Goal: Transaction & Acquisition: Purchase product/service

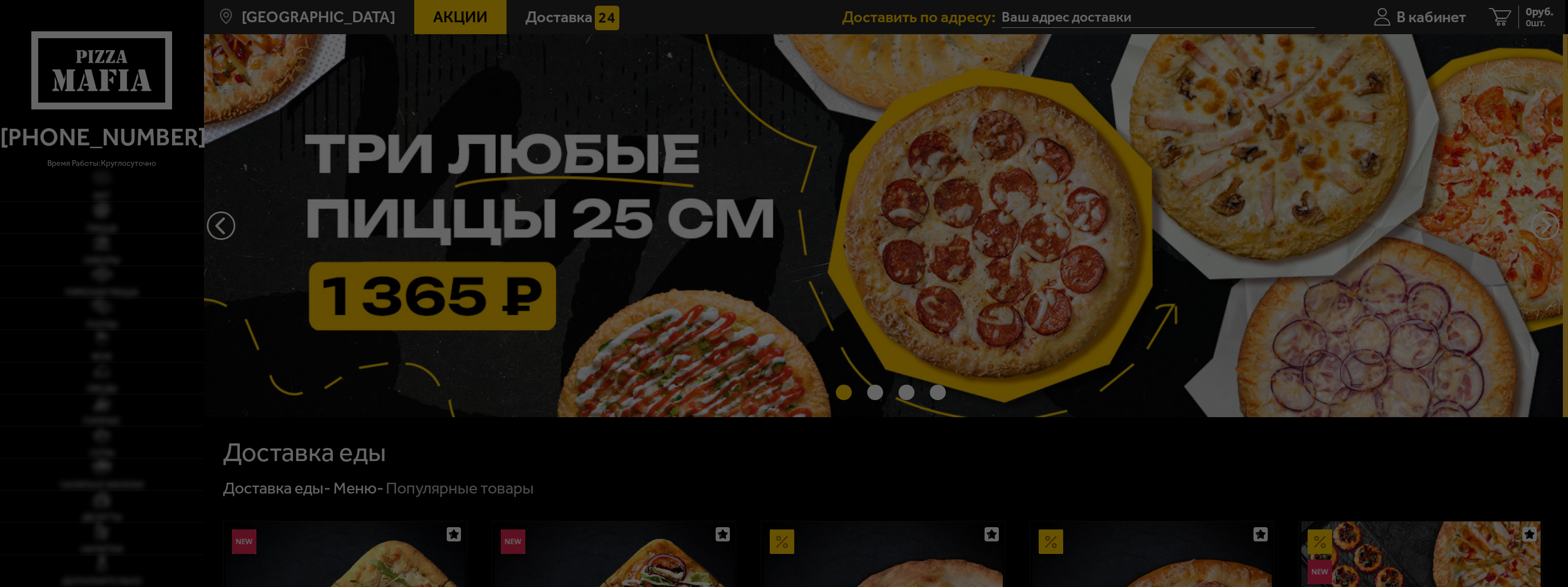
type input "улица Маршала Тухачевского, 11"
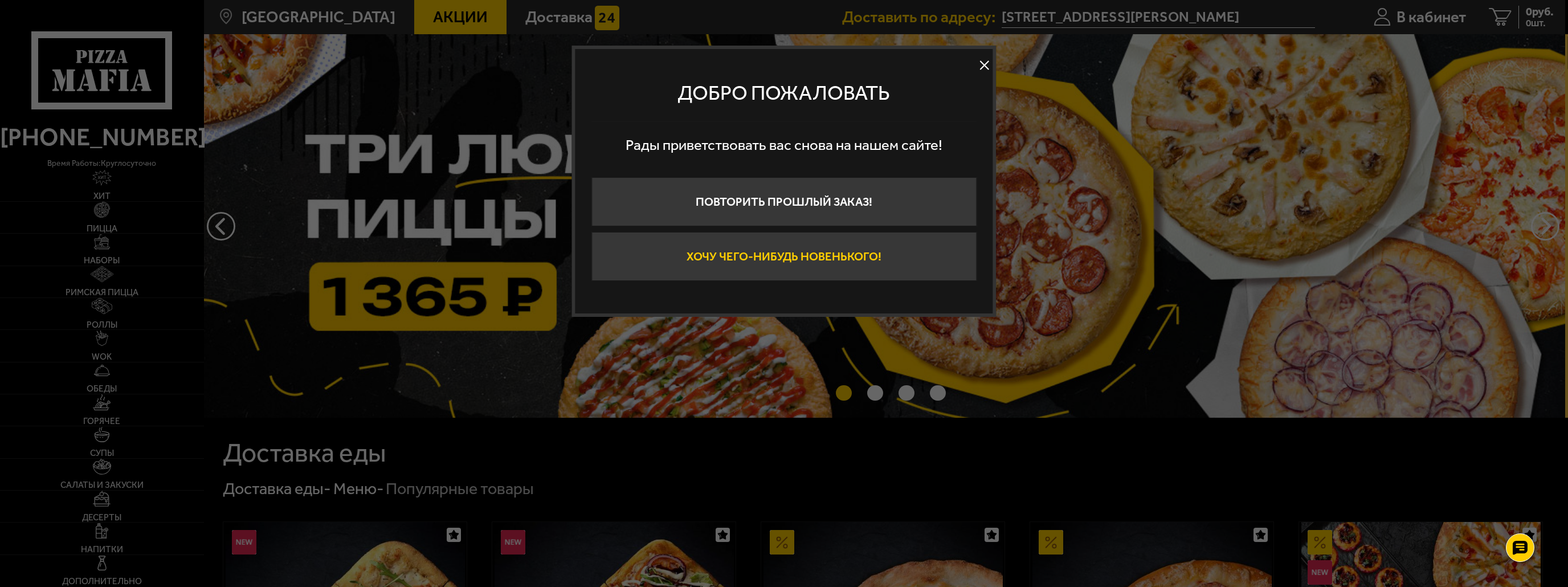
click at [702, 265] on button "Хочу чего-нибудь новенького!" at bounding box center [784, 256] width 385 height 49
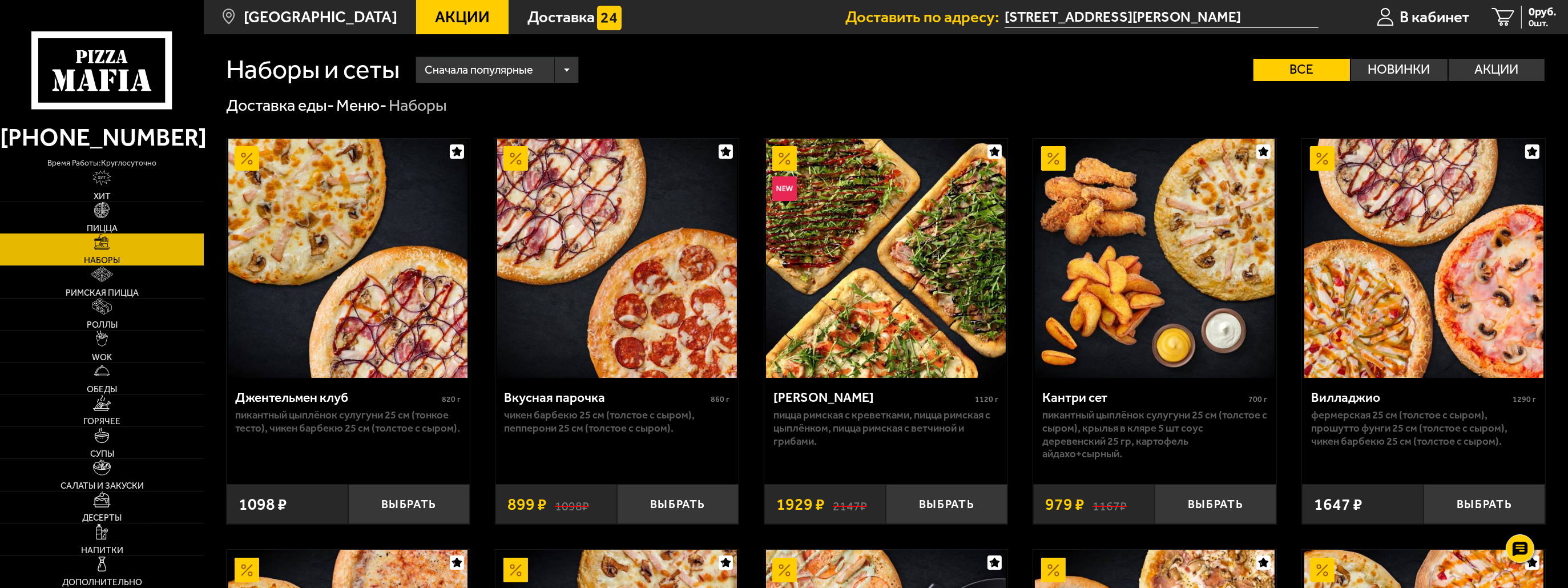
click at [96, 232] on span "Пицца" at bounding box center [102, 229] width 31 height 9
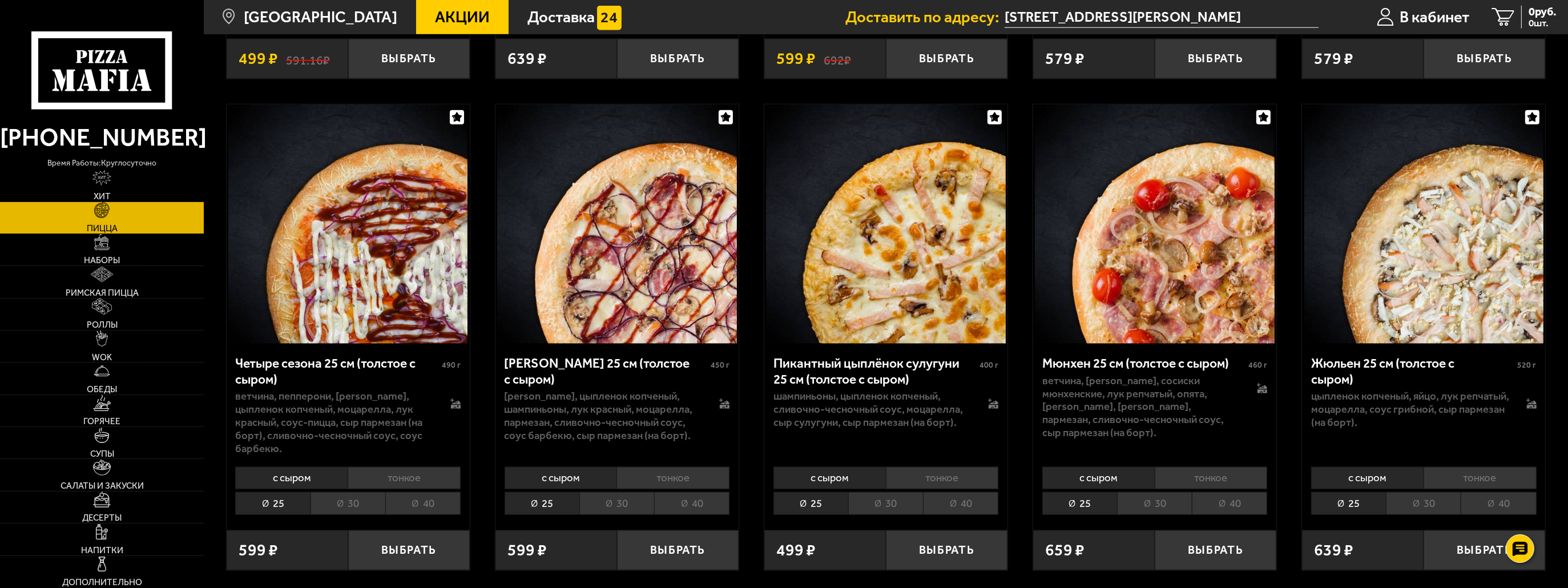
scroll to position [2512, 0]
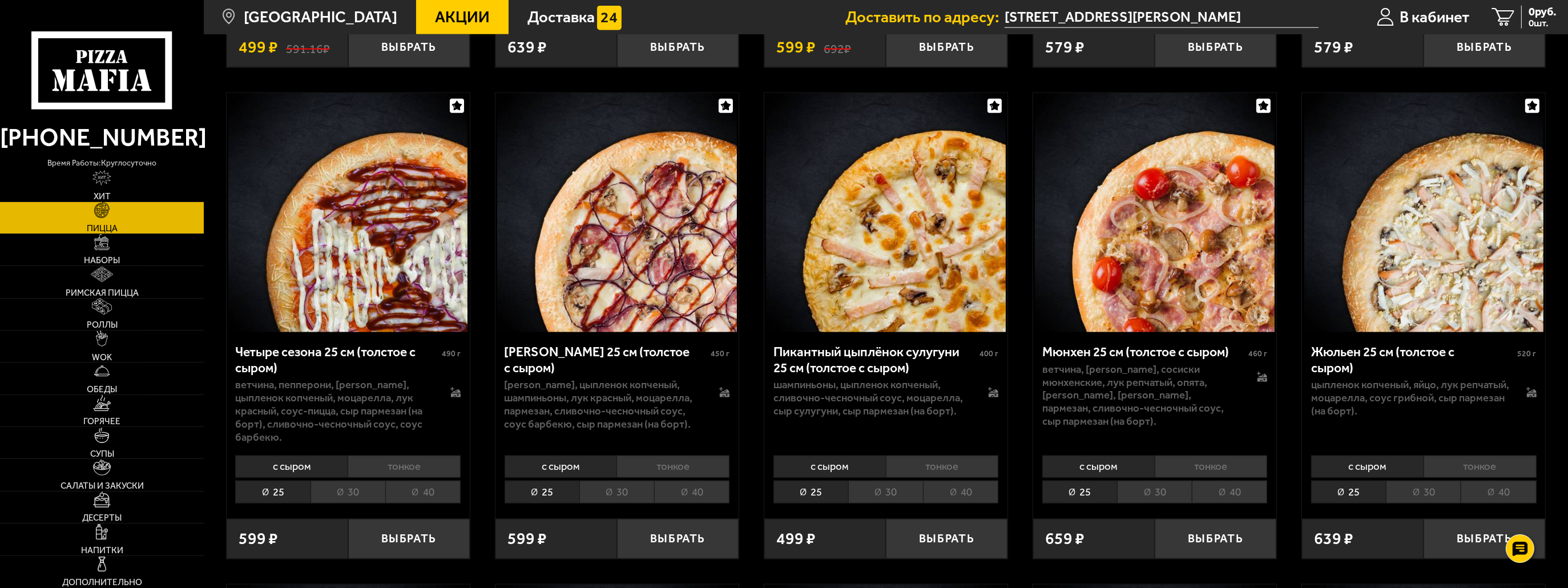
click at [1459, 462] on li "тонкое" at bounding box center [1480, 467] width 113 height 23
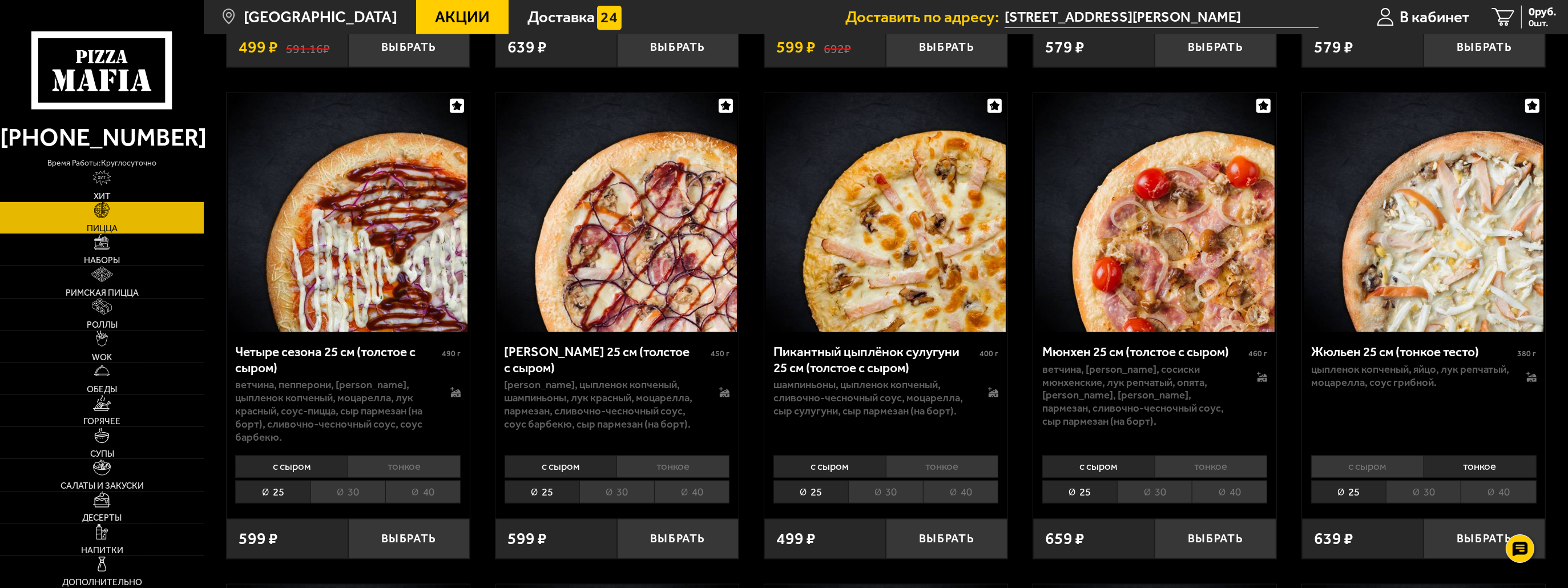
click at [1441, 488] on li "30" at bounding box center [1423, 492] width 75 height 23
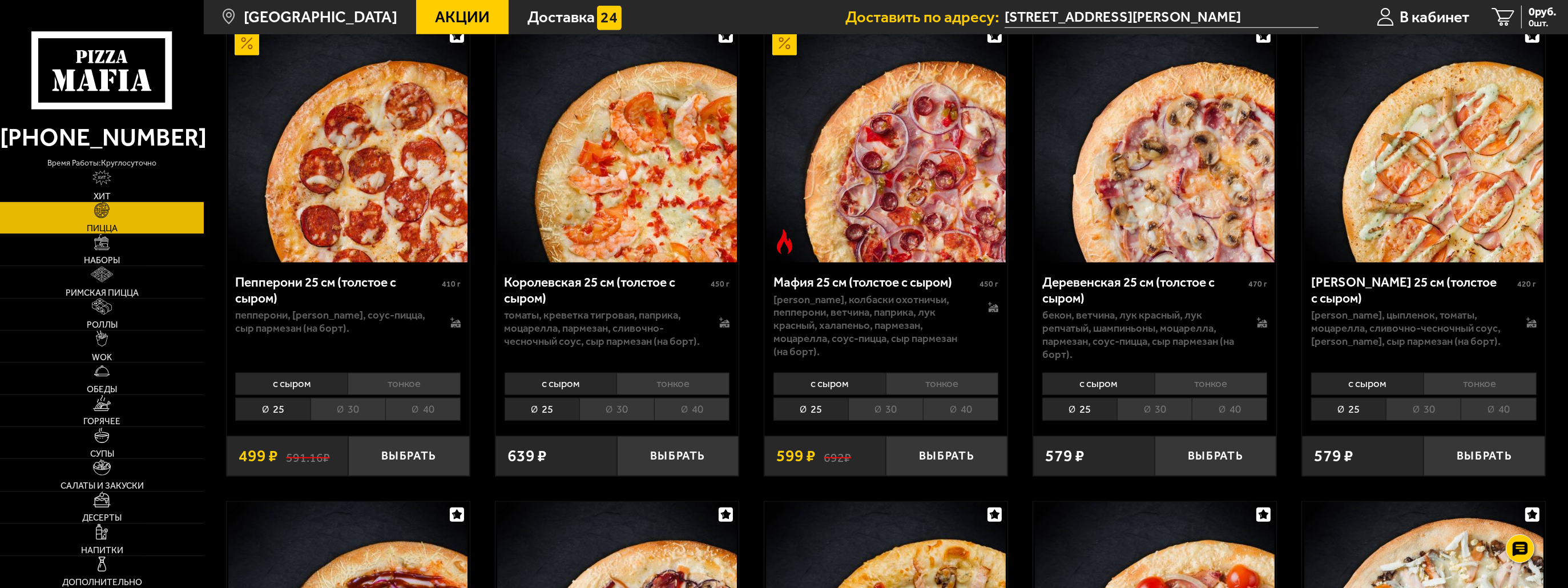
scroll to position [2112, 0]
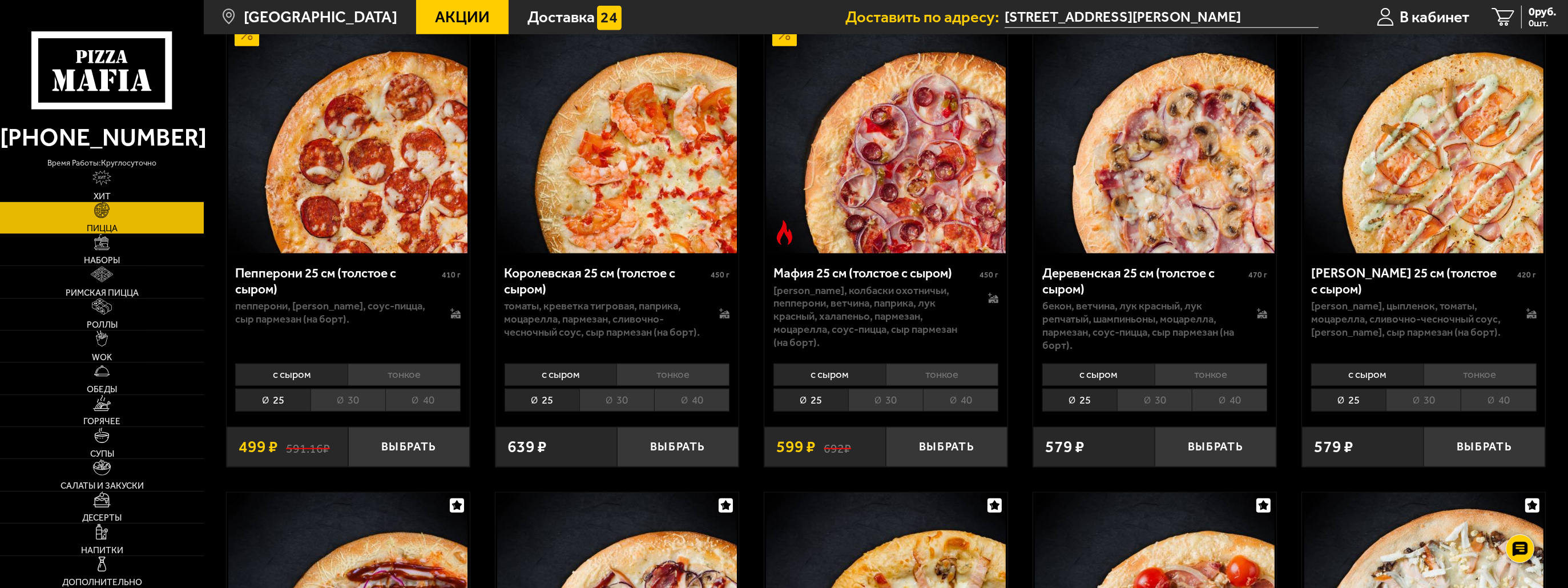
click at [436, 375] on li "тонкое" at bounding box center [404, 375] width 113 height 23
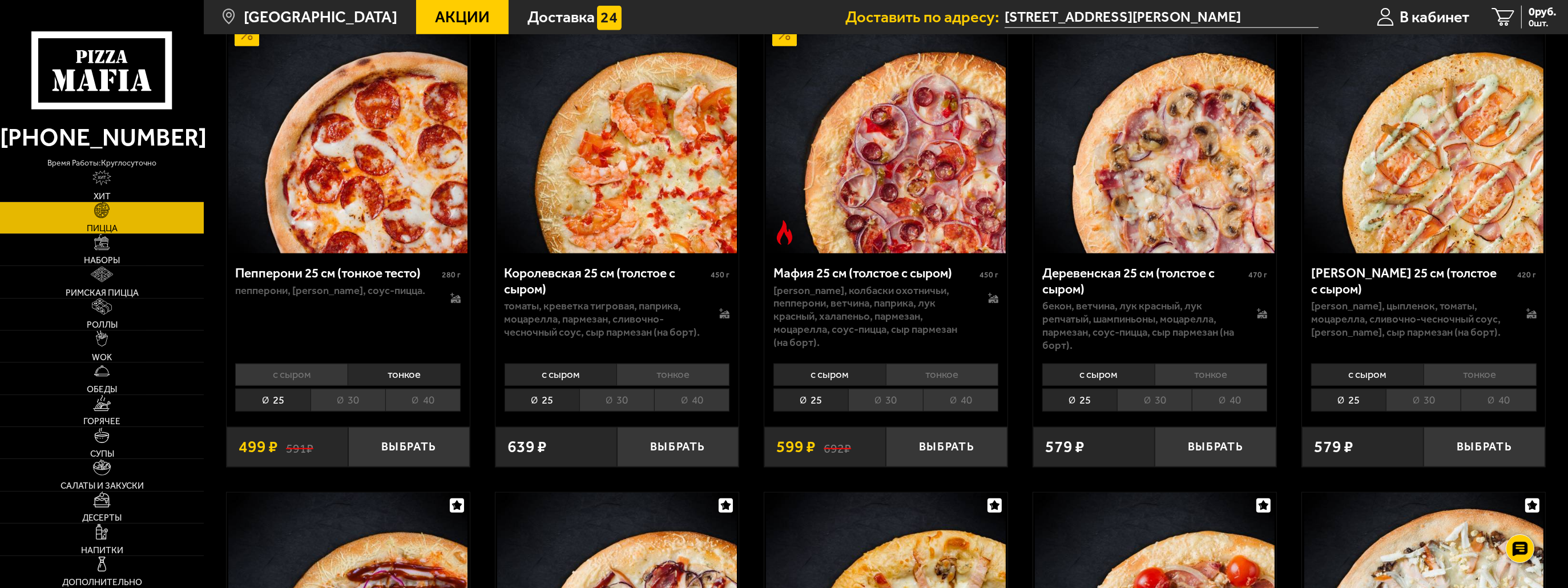
click at [360, 397] on li "30" at bounding box center [348, 400] width 75 height 23
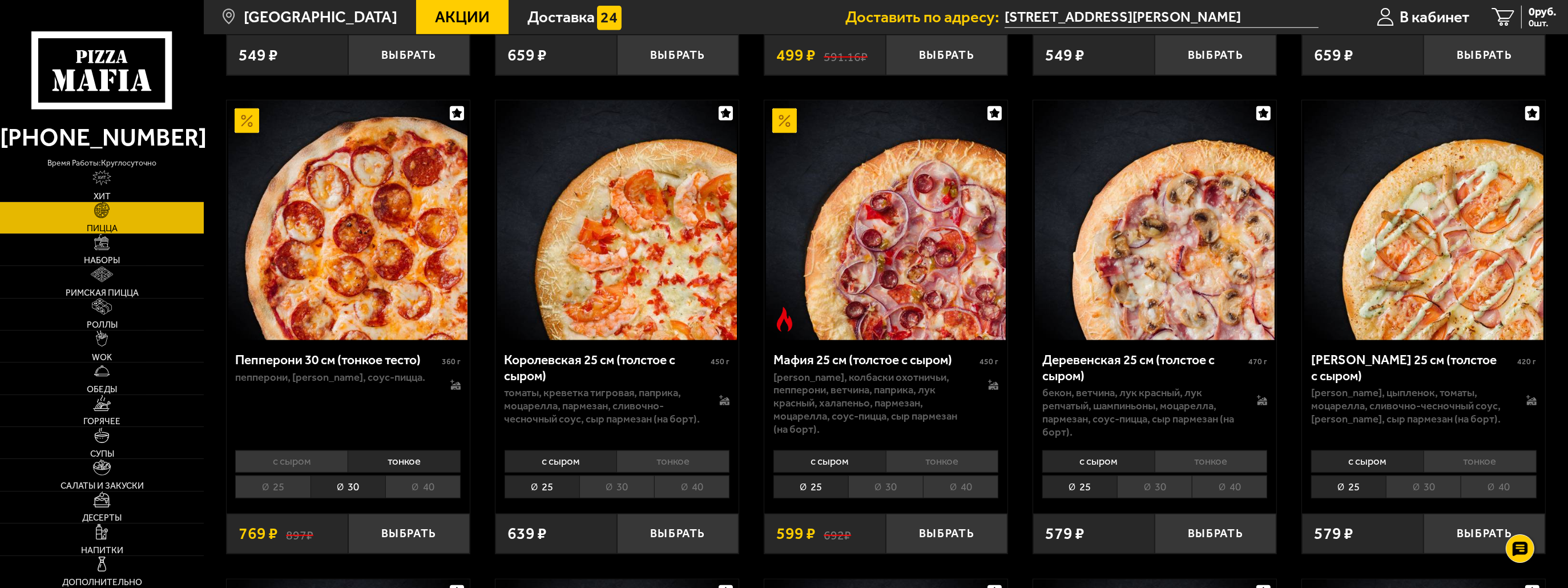
scroll to position [2056, 0]
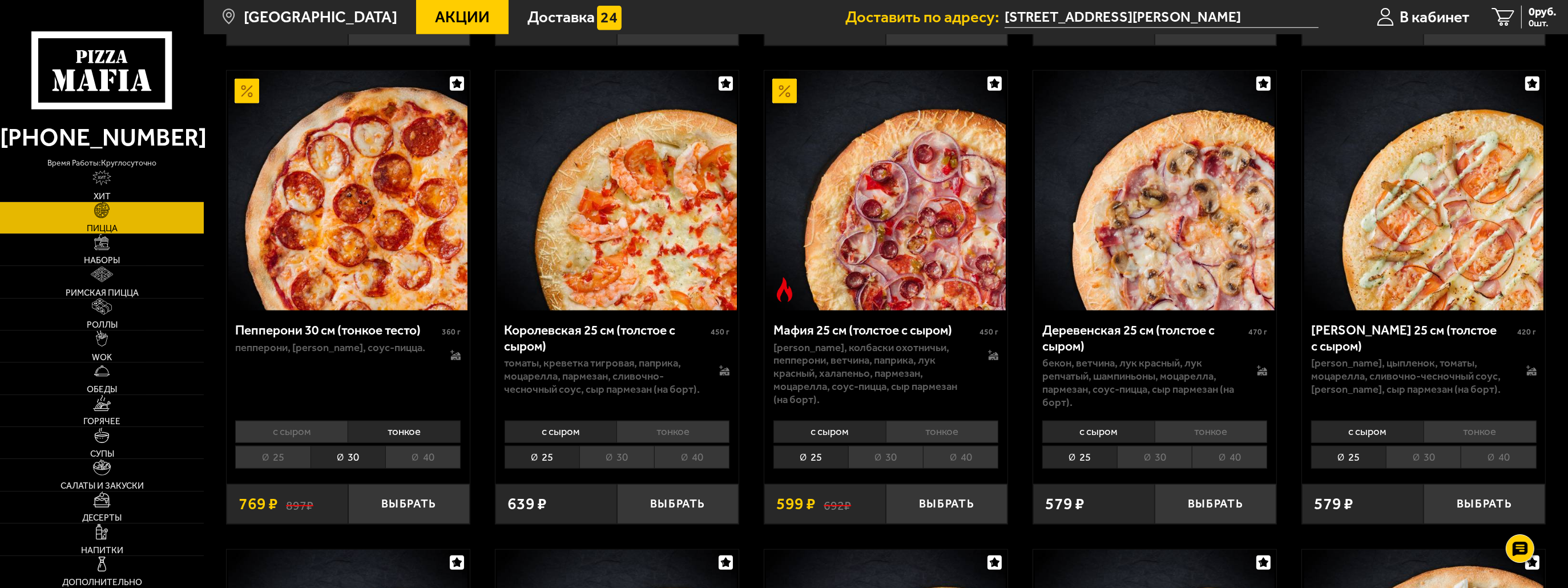
click at [1198, 436] on li "тонкое" at bounding box center [1211, 432] width 113 height 23
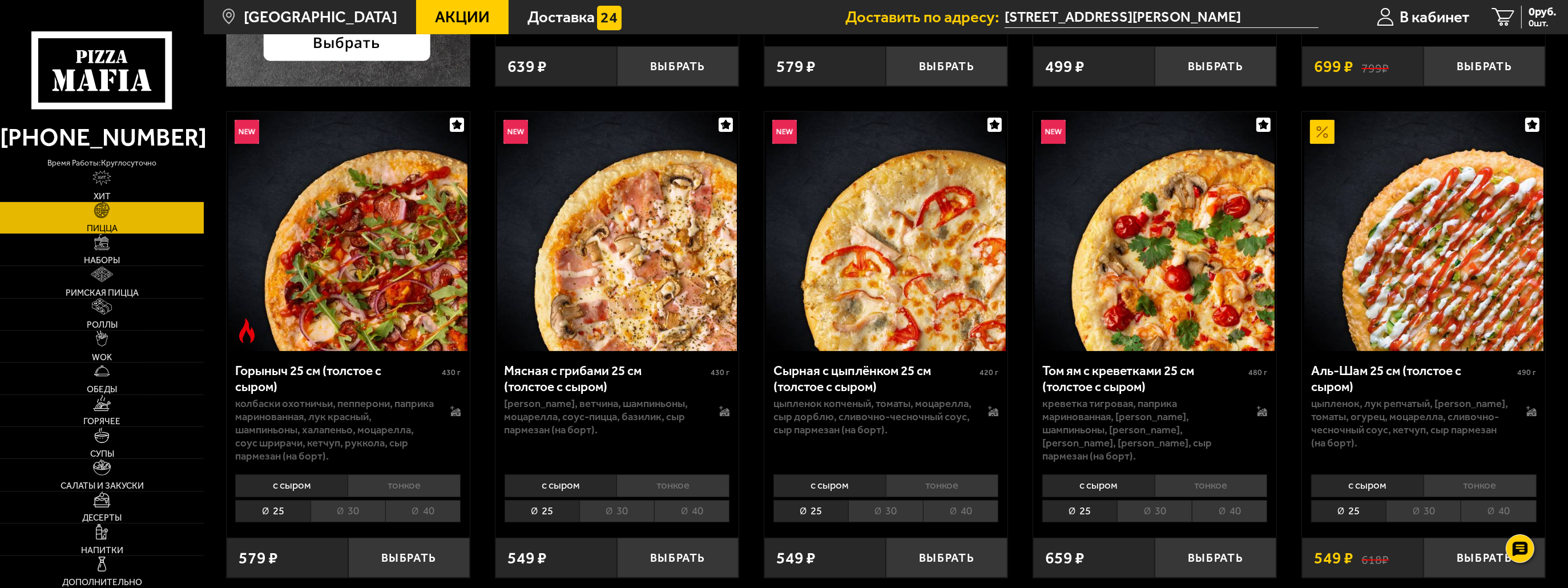
scroll to position [571, 0]
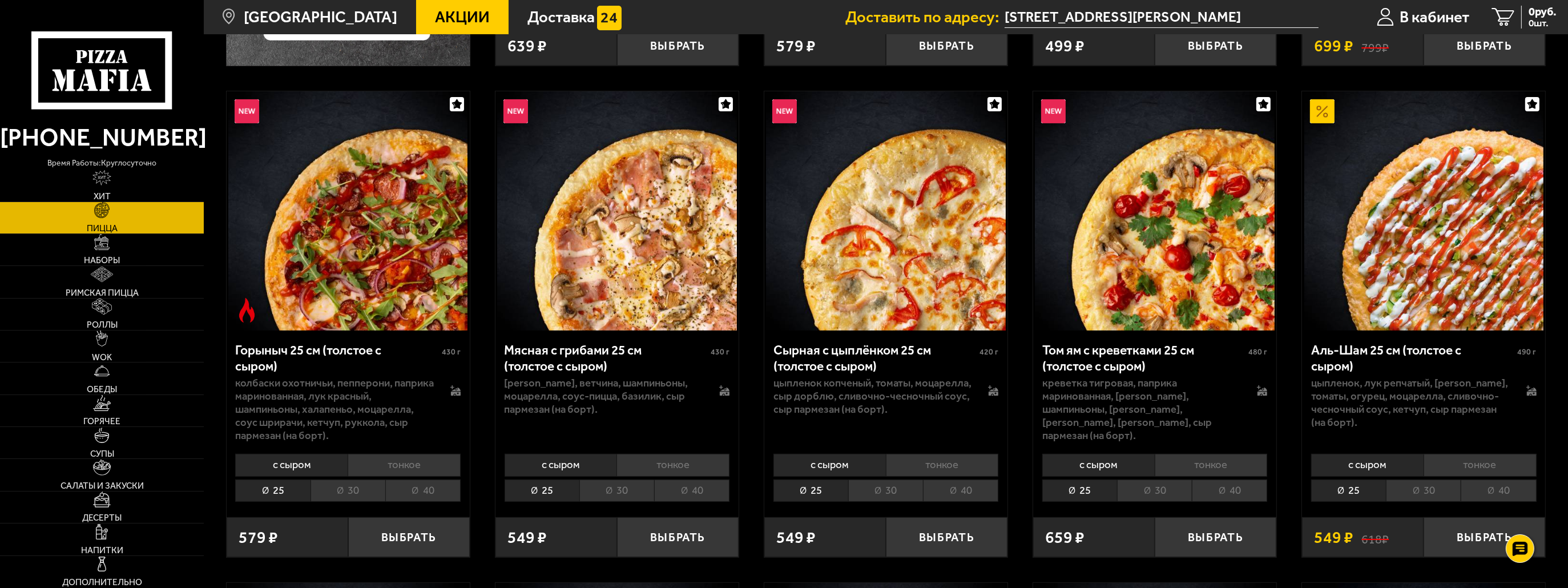
click at [1428, 468] on li "тонкое" at bounding box center [1480, 465] width 113 height 23
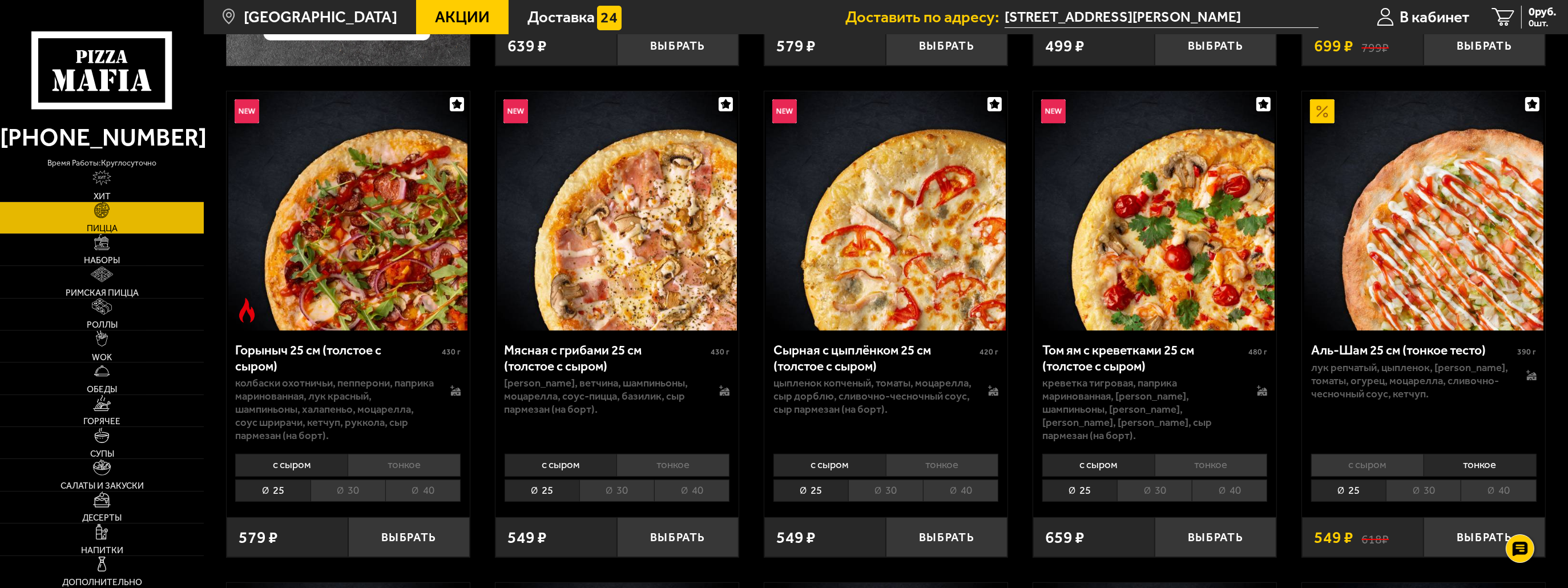
click at [1425, 489] on li "30" at bounding box center [1423, 490] width 75 height 23
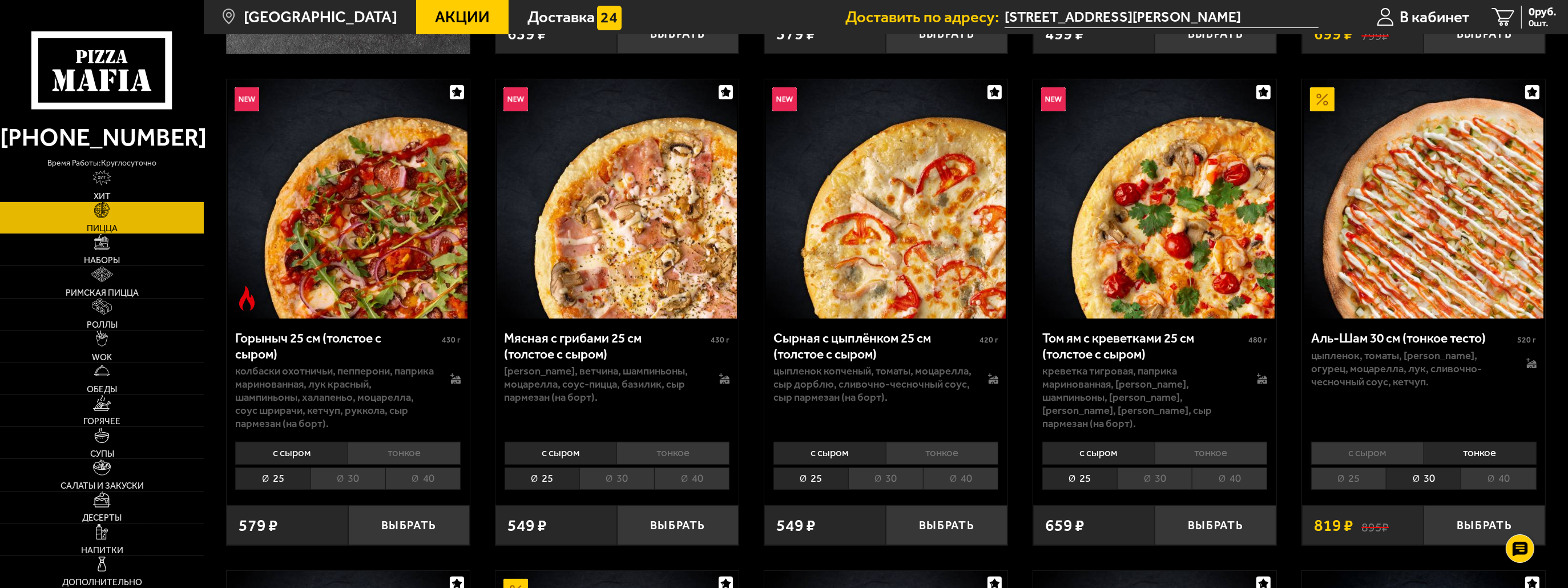
scroll to position [685, 0]
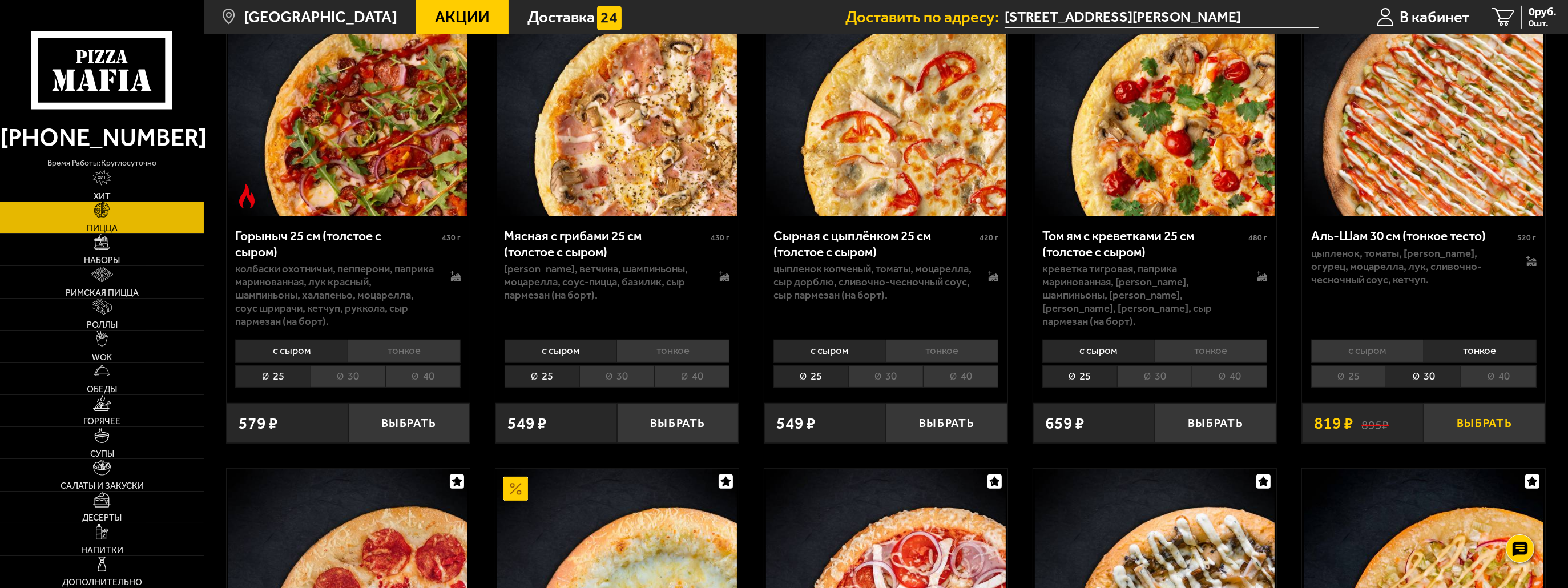
click at [1461, 433] on button "Выбрать" at bounding box center [1484, 423] width 121 height 40
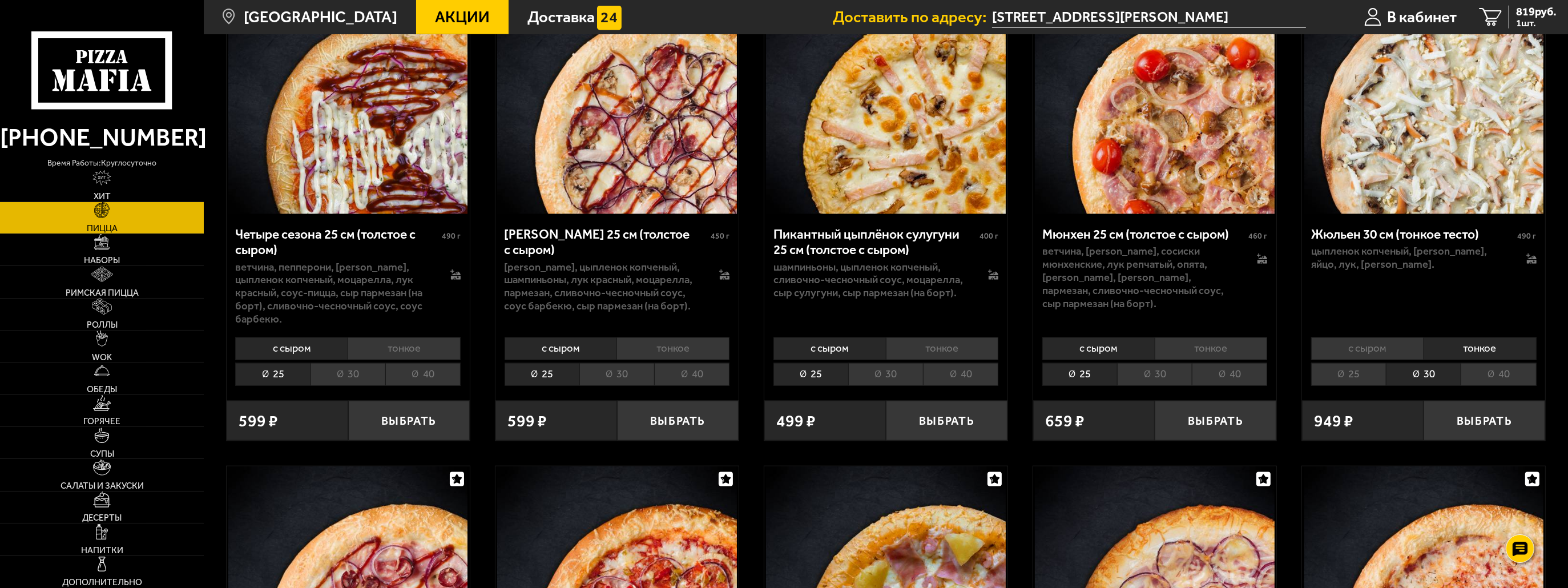
scroll to position [2626, 0]
click at [1452, 418] on button "Выбрать" at bounding box center [1484, 422] width 121 height 40
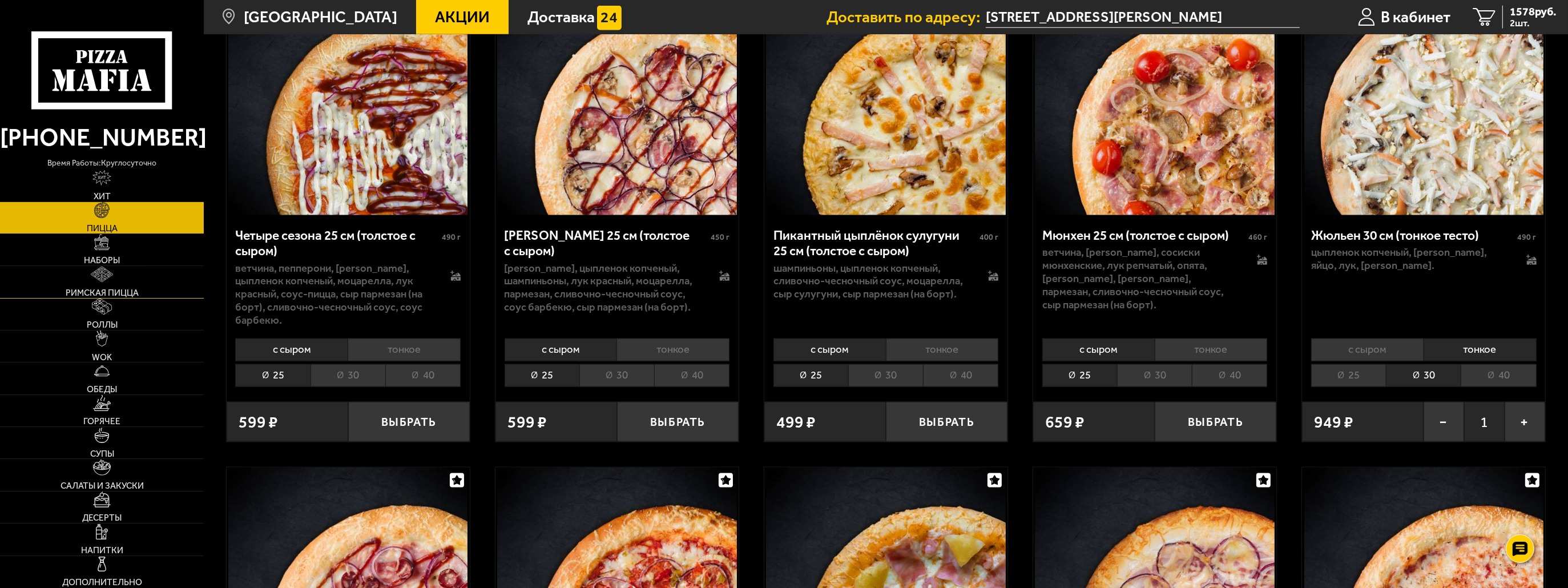
click at [116, 281] on link "Римская пицца" at bounding box center [102, 281] width 204 height 31
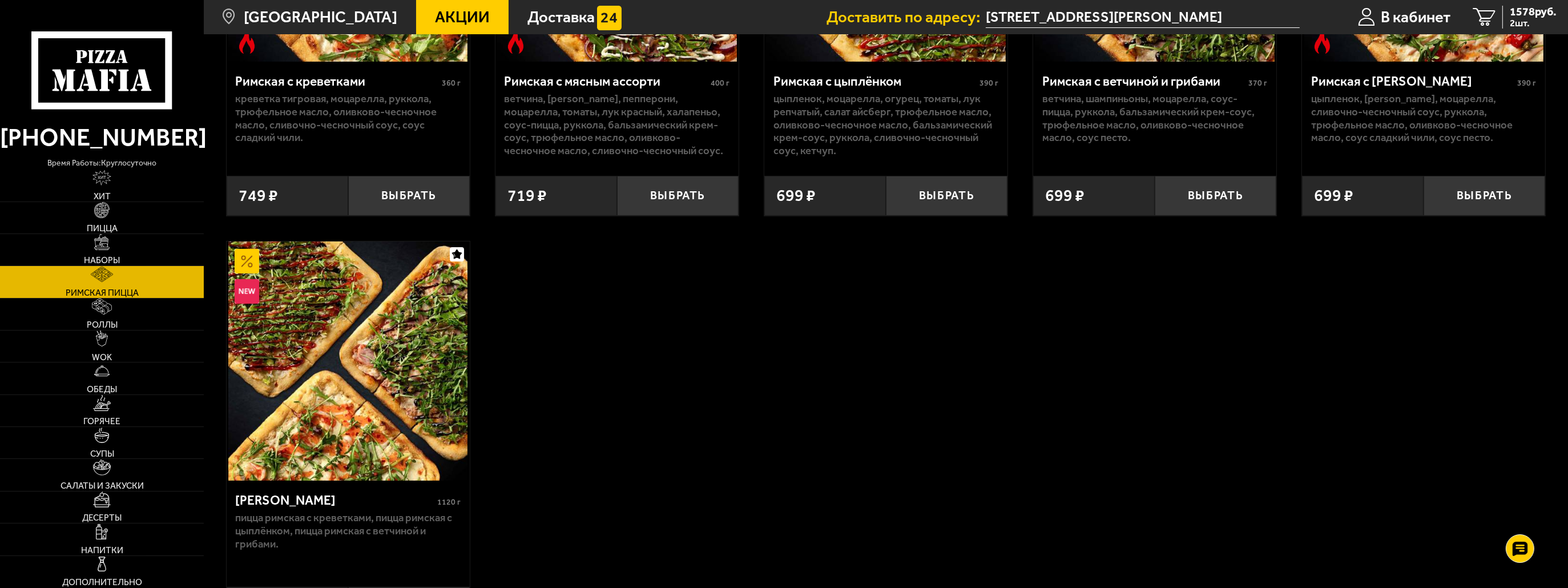
scroll to position [343, 0]
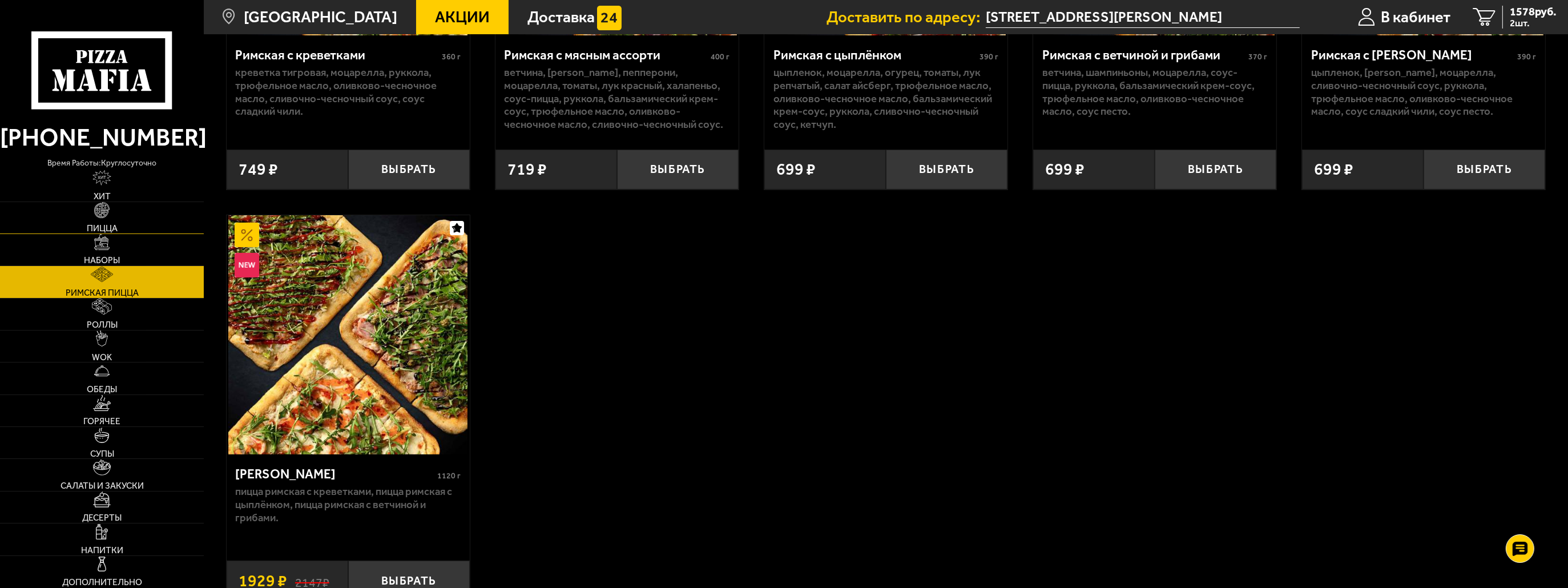
click at [120, 220] on link "Пицца" at bounding box center [102, 217] width 204 height 31
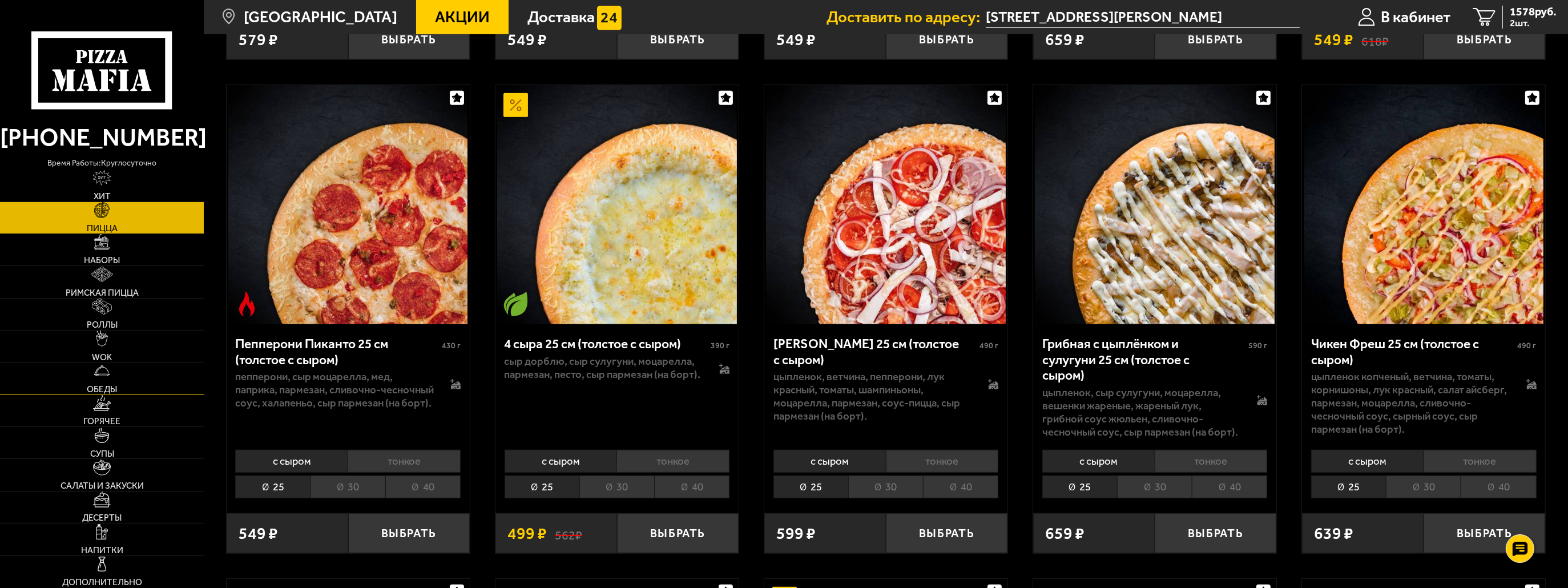
scroll to position [1085, 0]
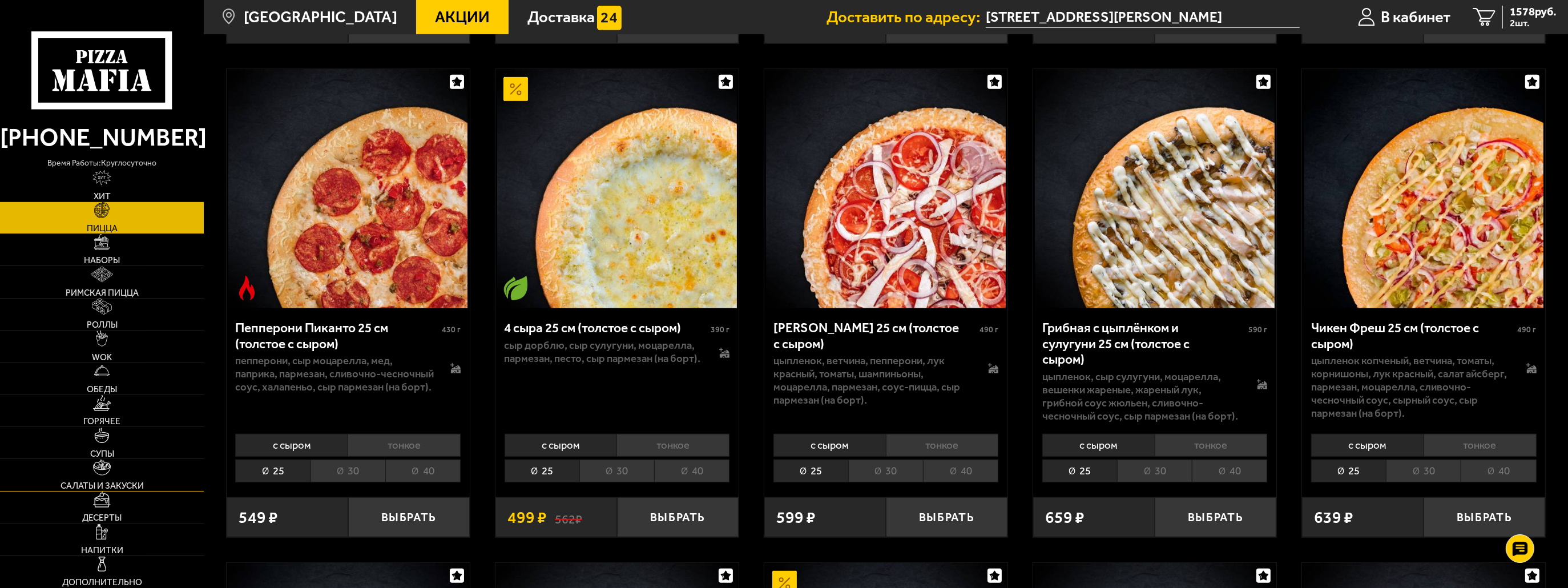
click at [103, 477] on link "Салаты и закуски" at bounding box center [102, 475] width 204 height 31
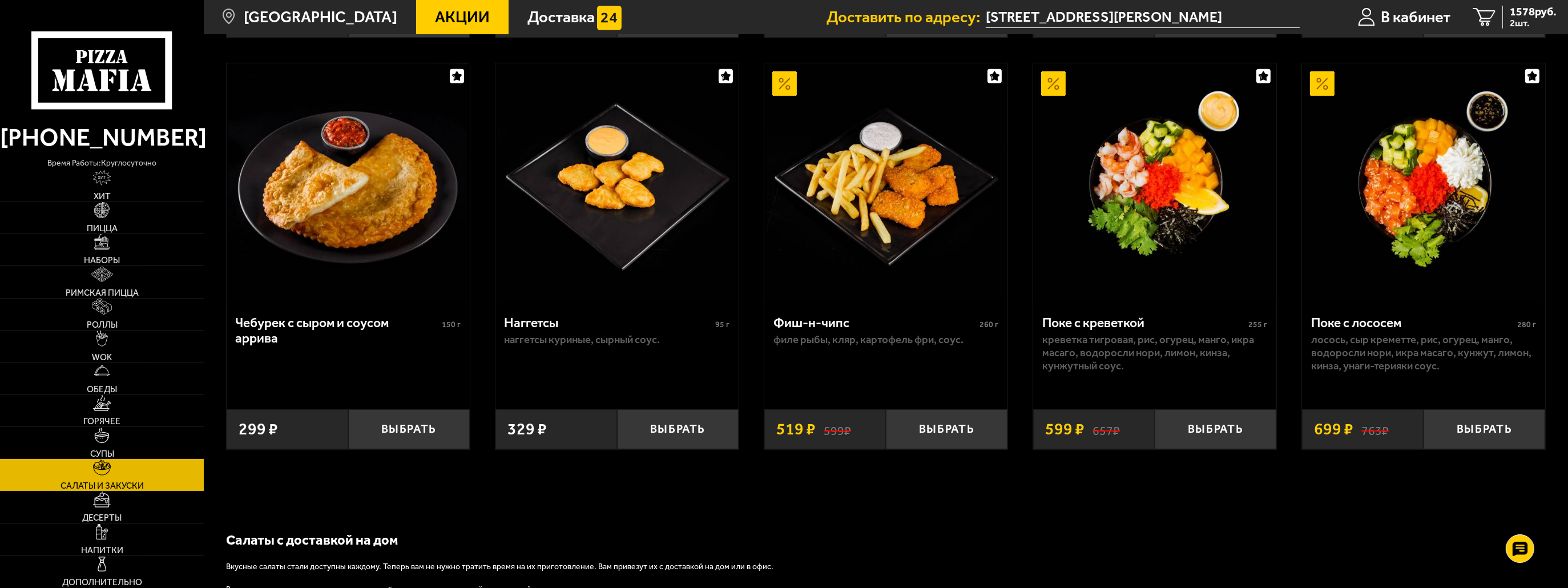
scroll to position [1085, 0]
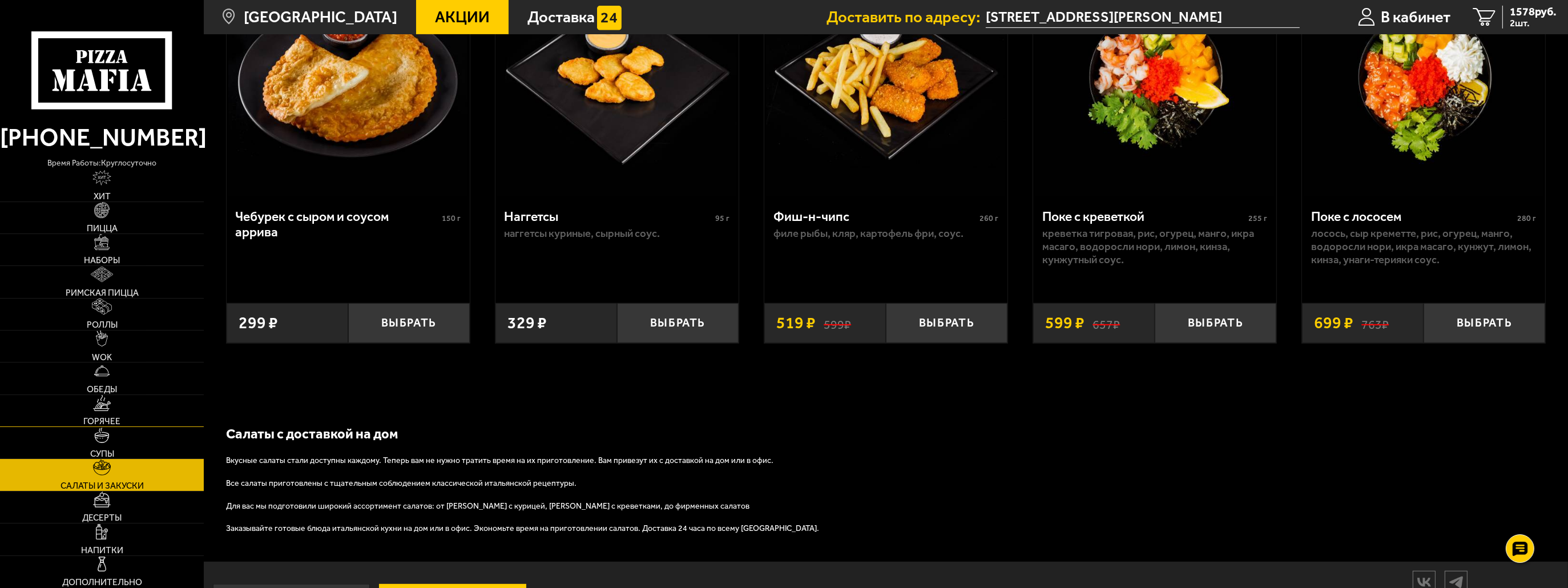
click at [119, 423] on span "Горячее" at bounding box center [102, 421] width 37 height 9
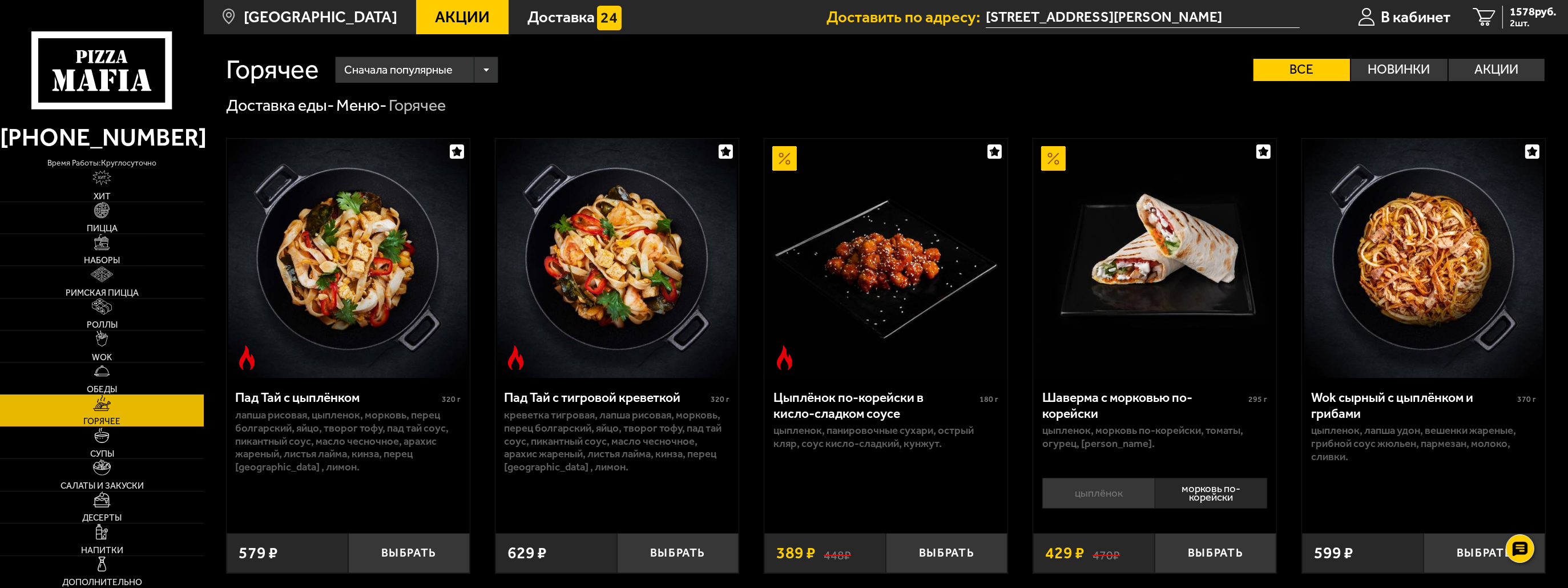
click at [93, 374] on link "Обеды" at bounding box center [102, 378] width 204 height 31
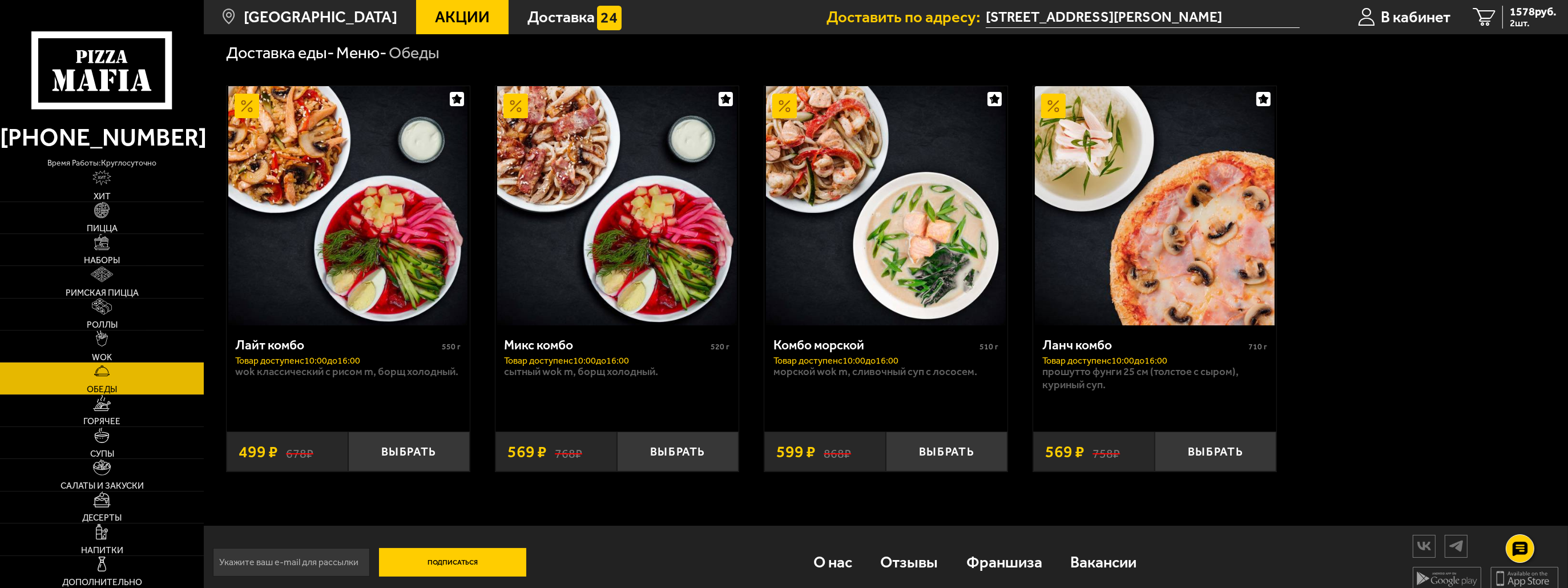
scroll to position [57, 0]
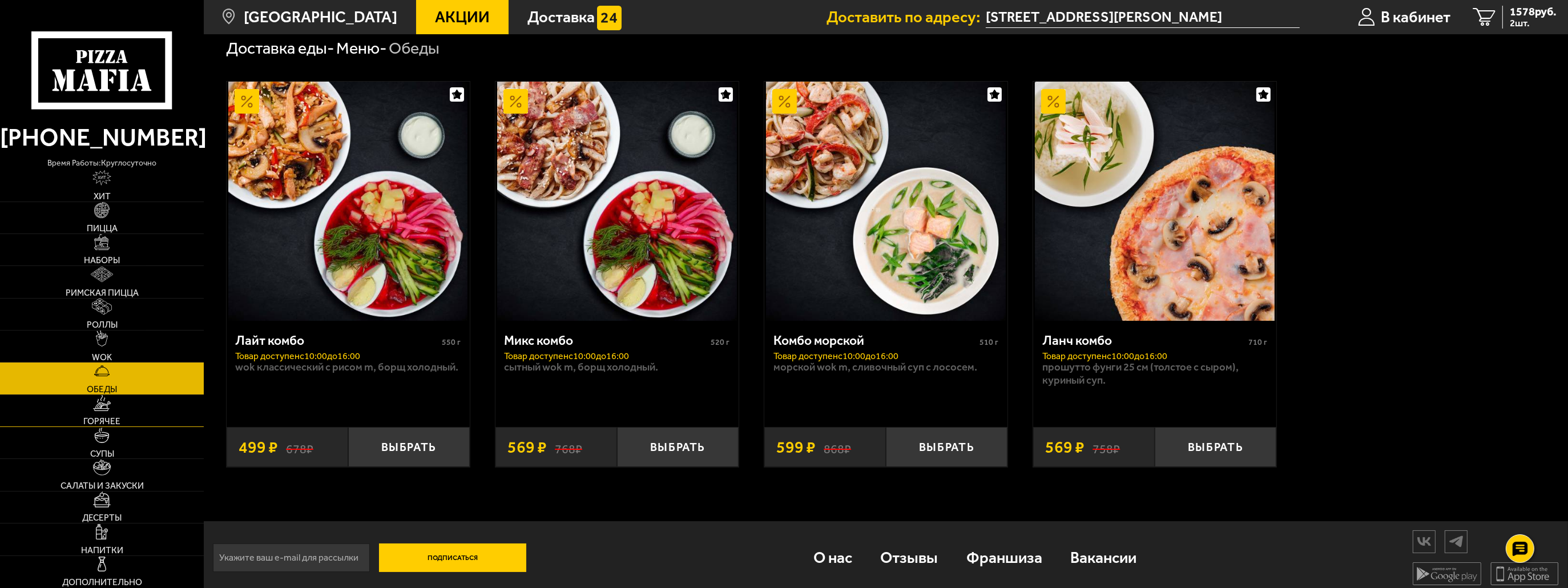
click at [91, 397] on link "Горячее" at bounding box center [102, 411] width 204 height 31
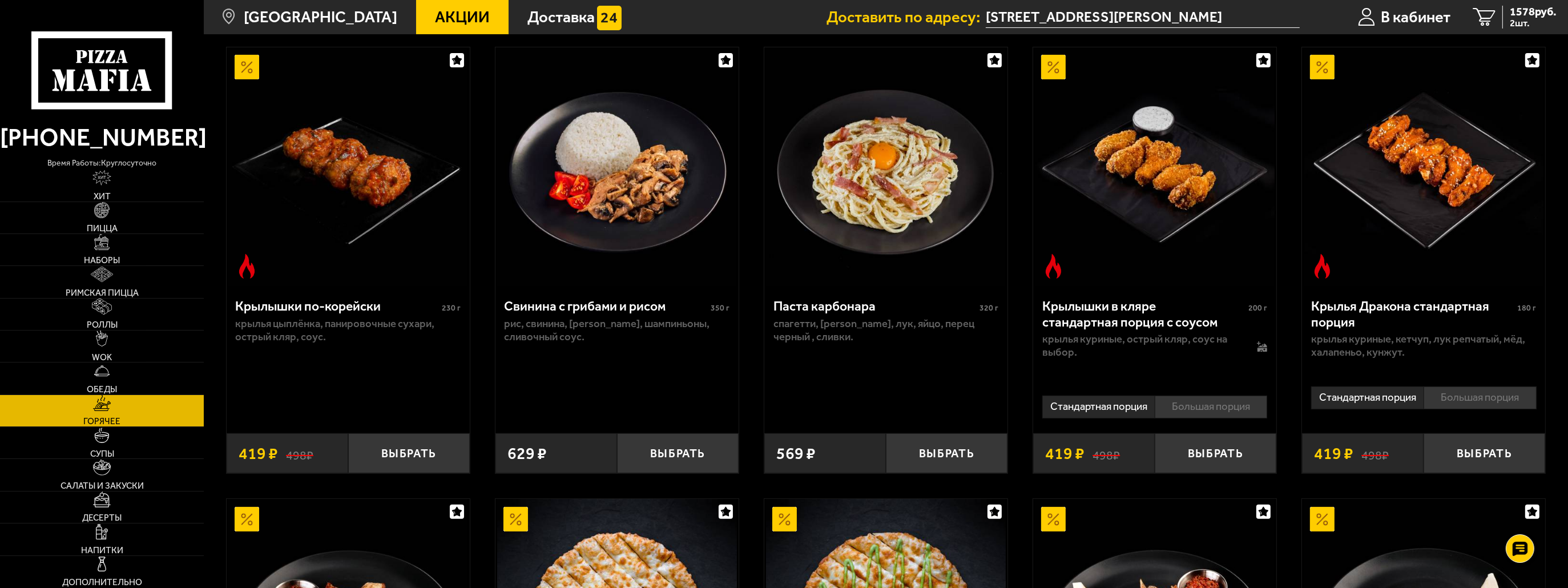
scroll to position [514, 0]
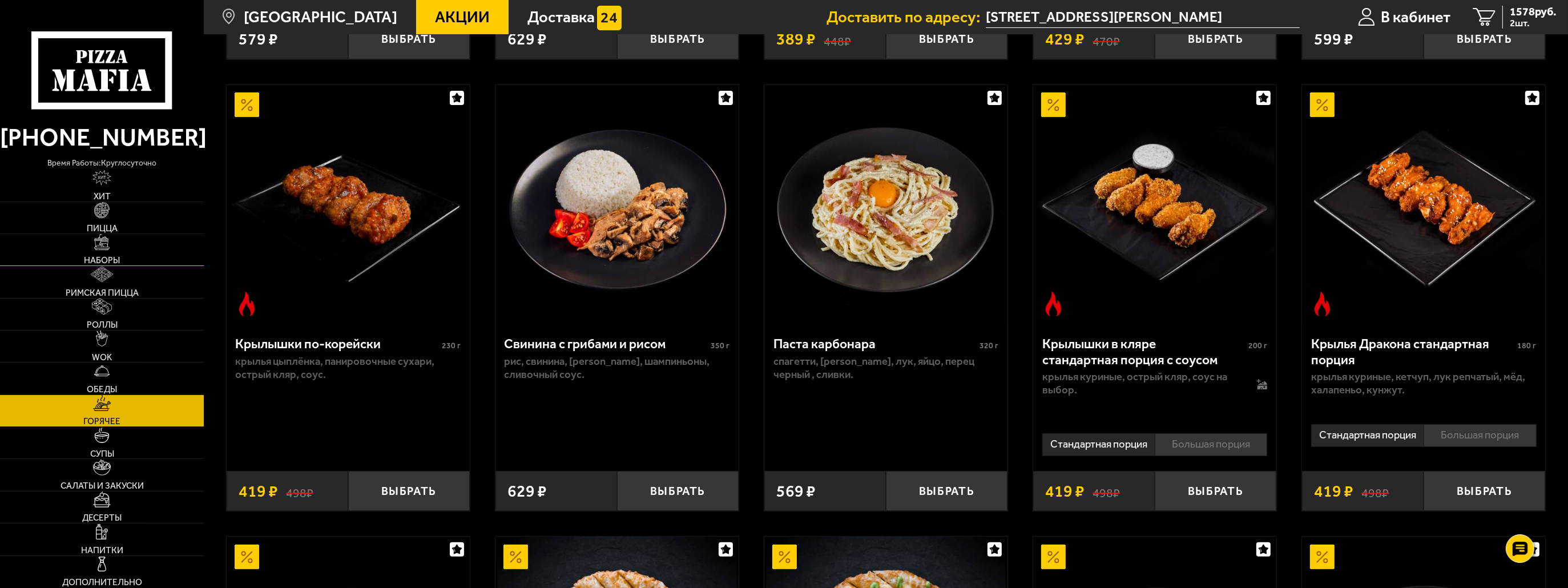
click at [144, 236] on link "Наборы" at bounding box center [102, 249] width 204 height 31
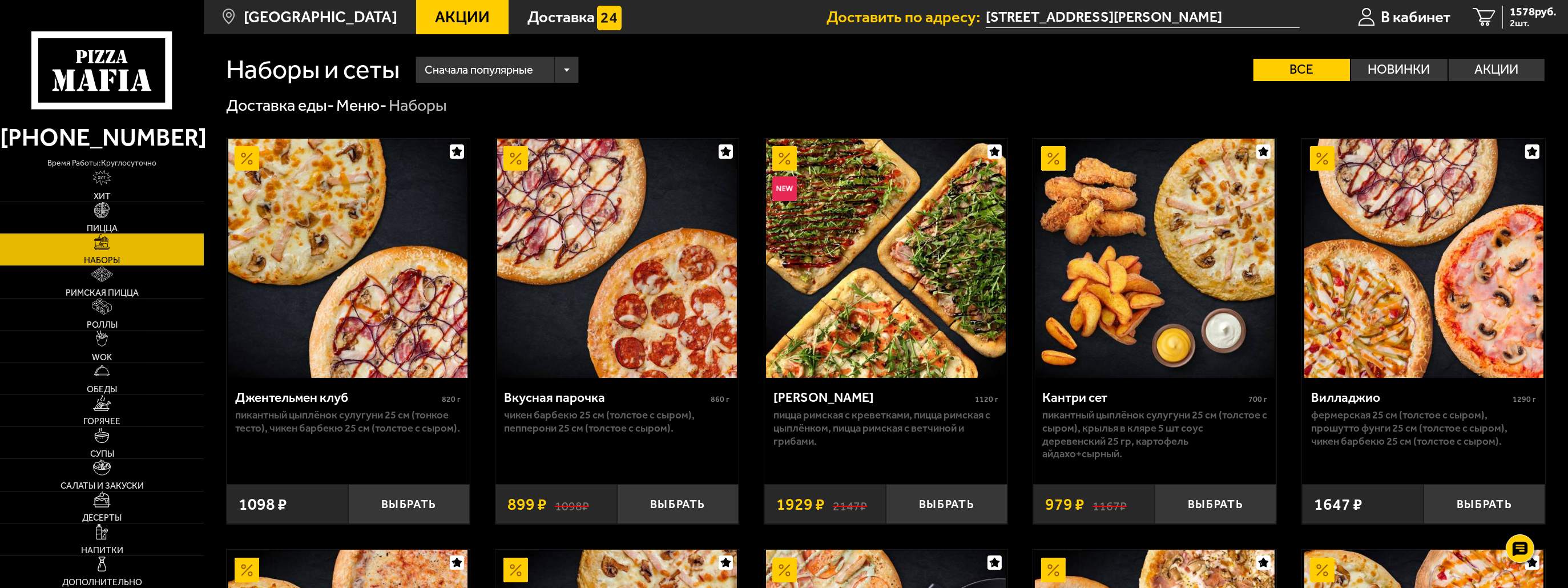
click at [144, 228] on link "Пицца" at bounding box center [102, 217] width 204 height 31
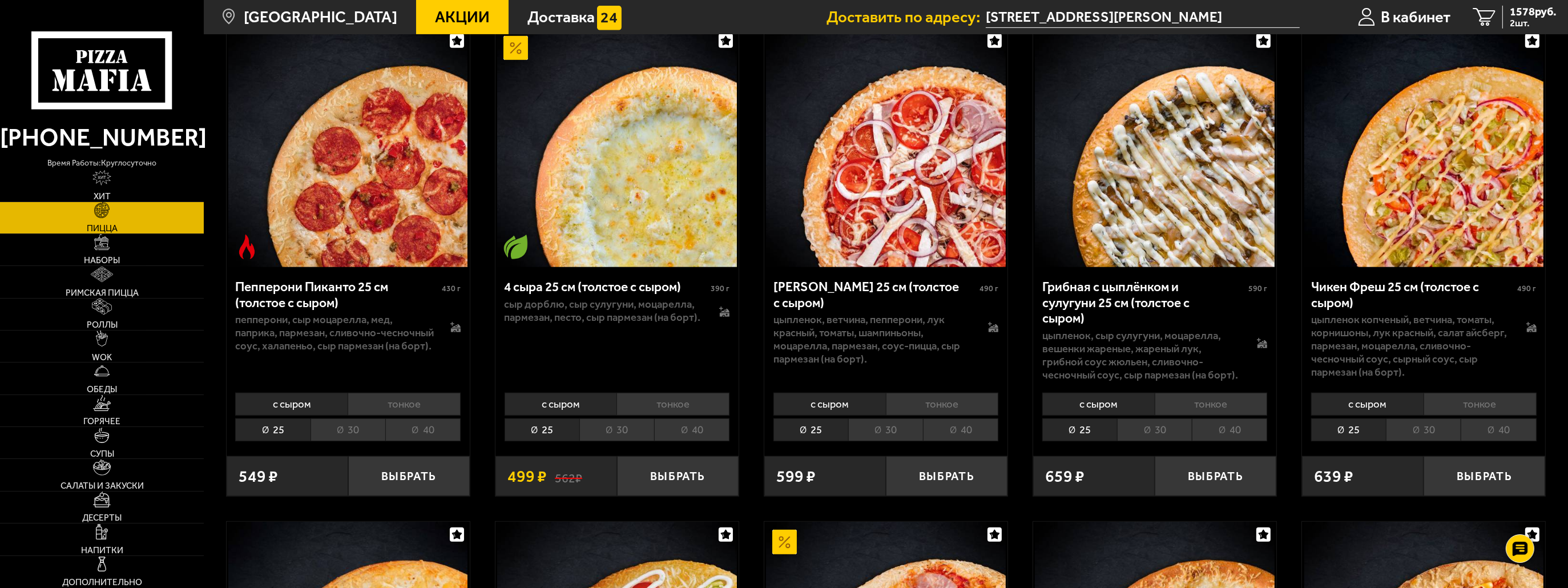
scroll to position [1199, 0]
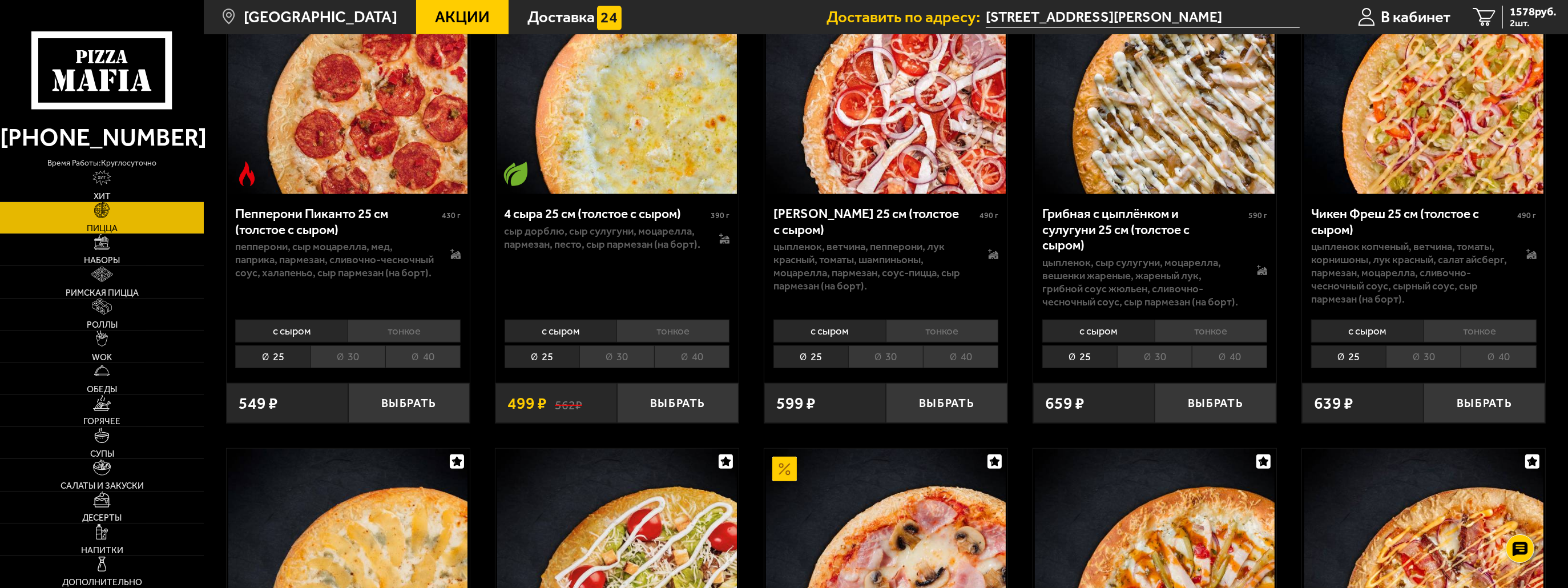
click at [626, 333] on li "тонкое" at bounding box center [673, 331] width 113 height 23
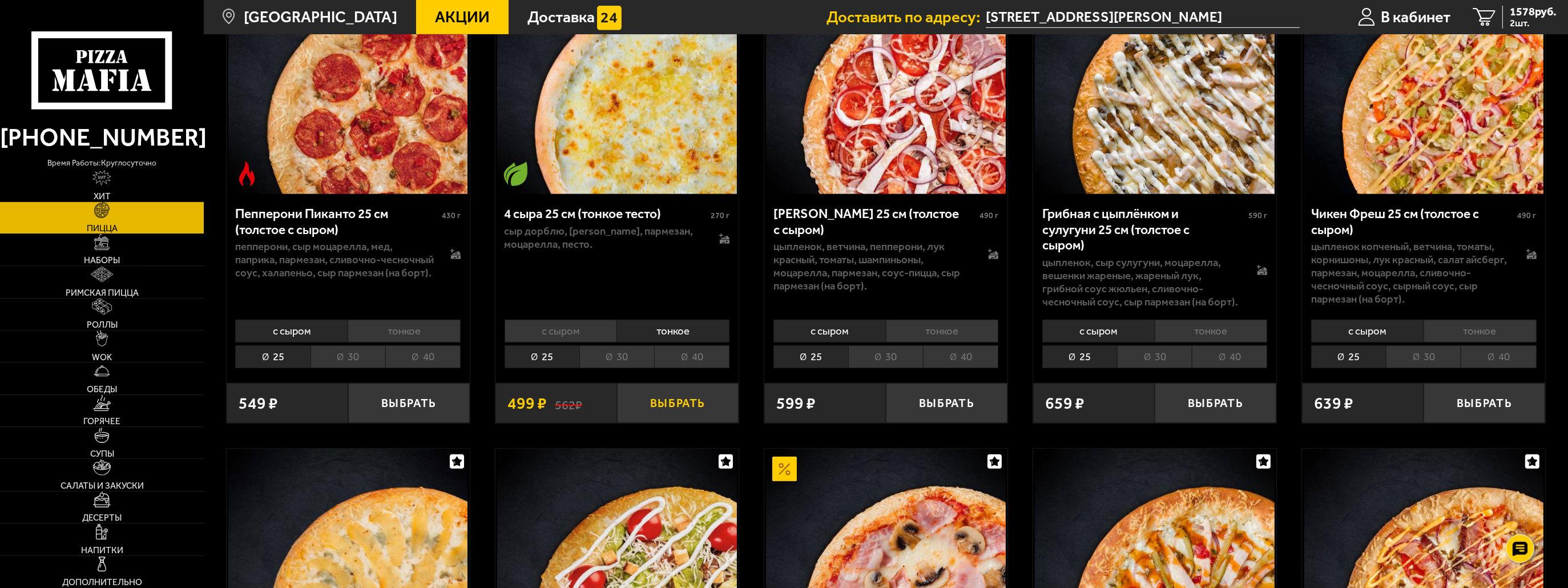
click at [667, 397] on button "Выбрать" at bounding box center [678, 403] width 121 height 40
click at [112, 348] on link "WOK" at bounding box center [102, 346] width 204 height 31
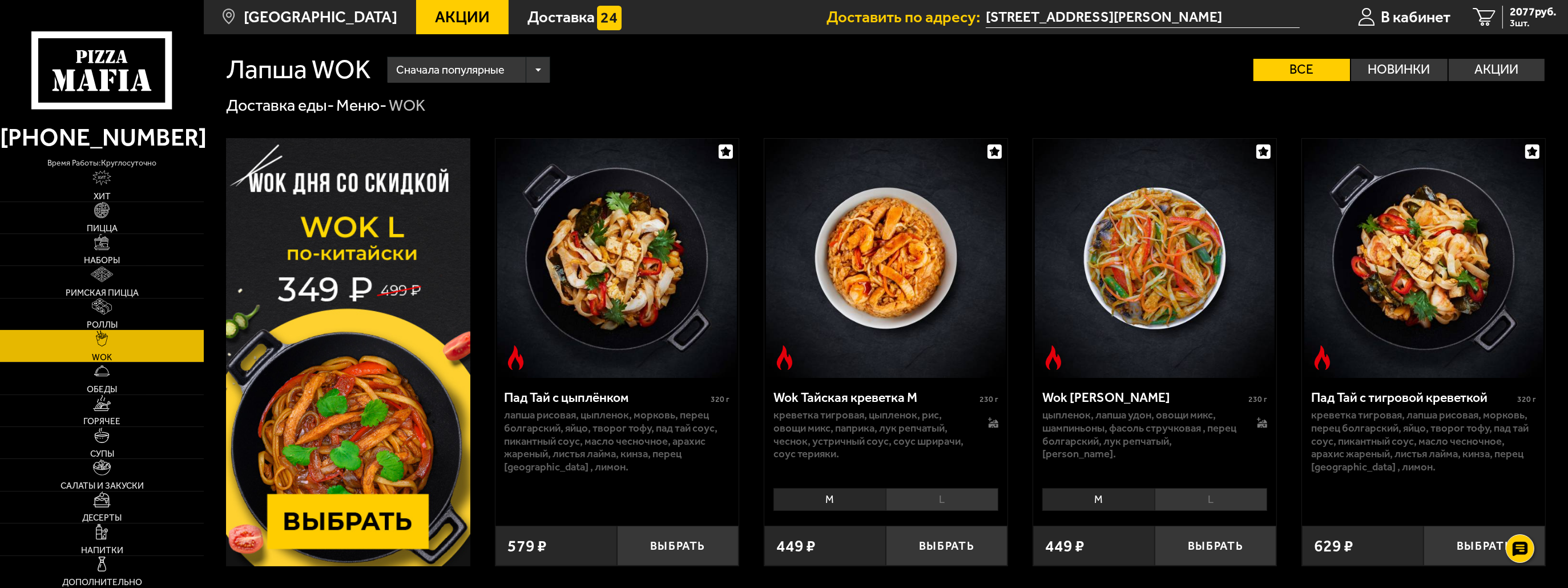
click at [114, 323] on span "Роллы" at bounding box center [102, 325] width 31 height 9
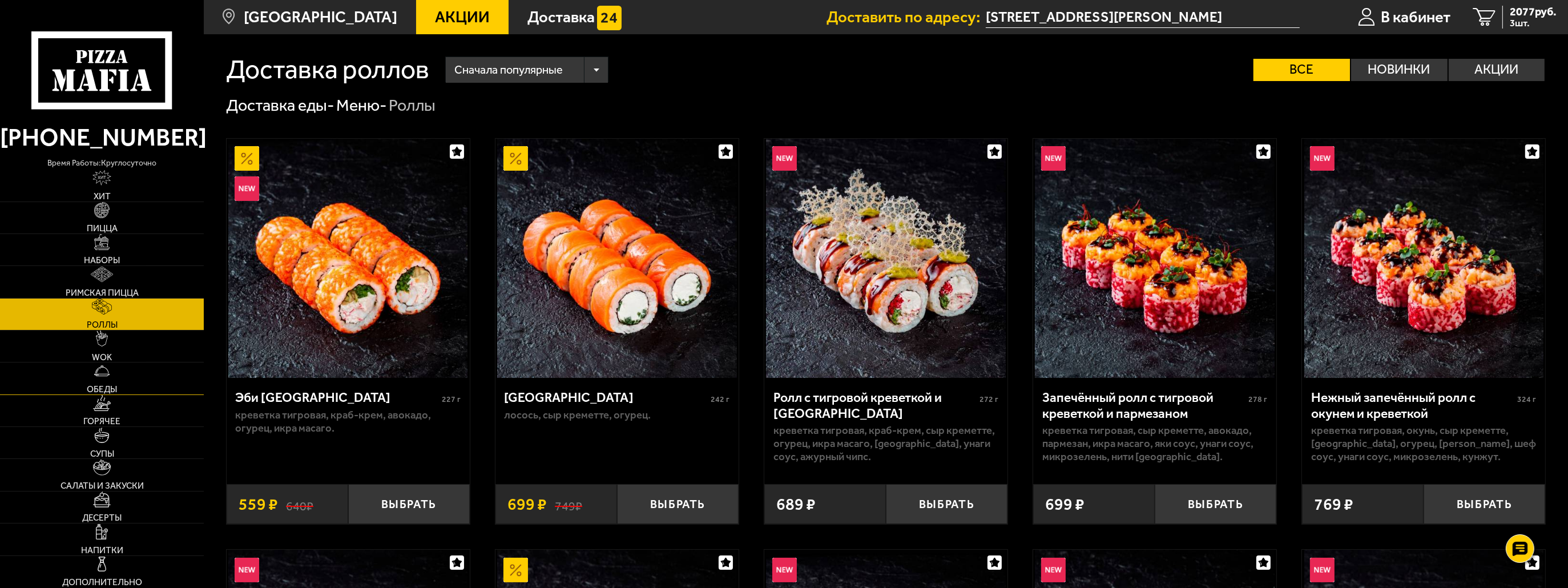
click at [106, 389] on span "Обеды" at bounding box center [102, 390] width 30 height 9
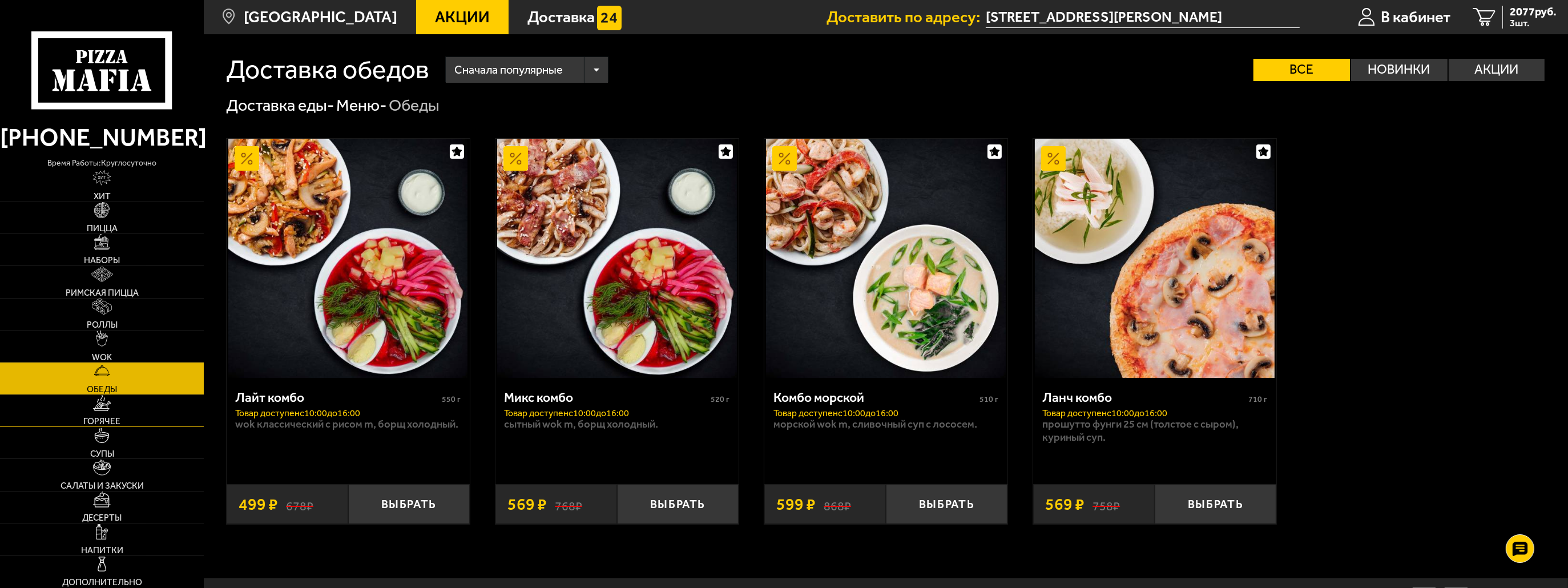
click at [103, 407] on img at bounding box center [102, 403] width 18 height 16
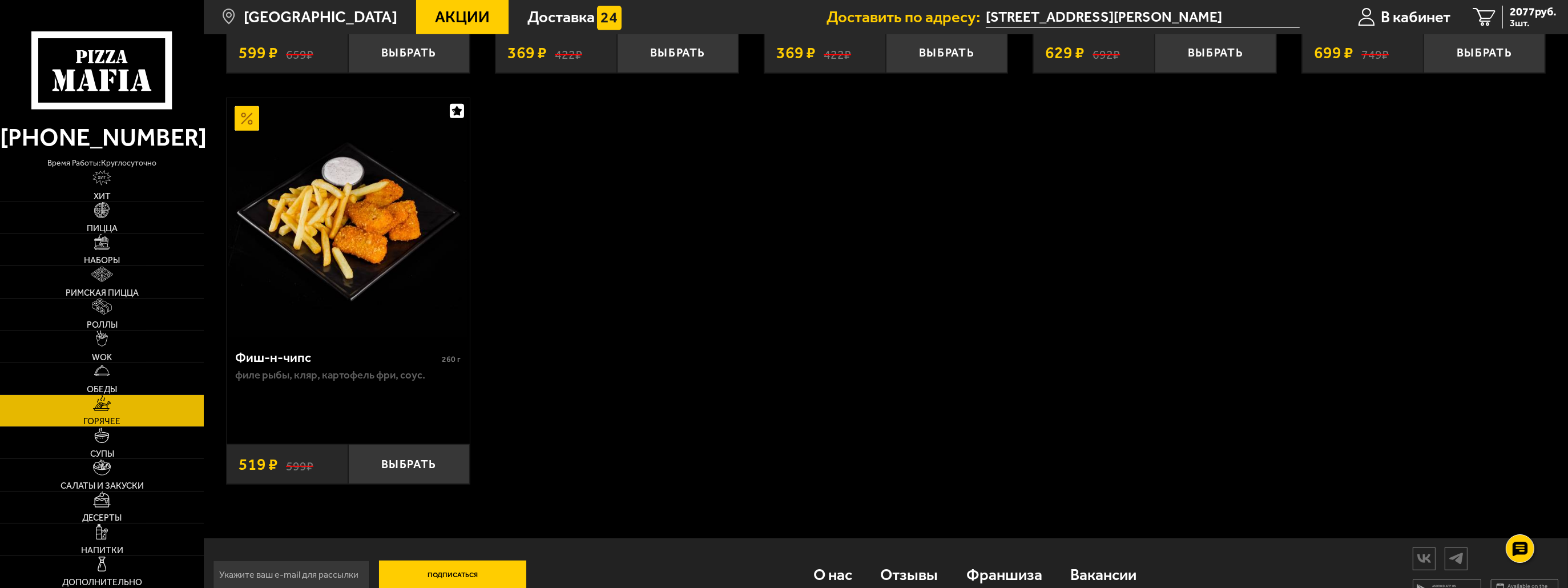
scroll to position [1388, 0]
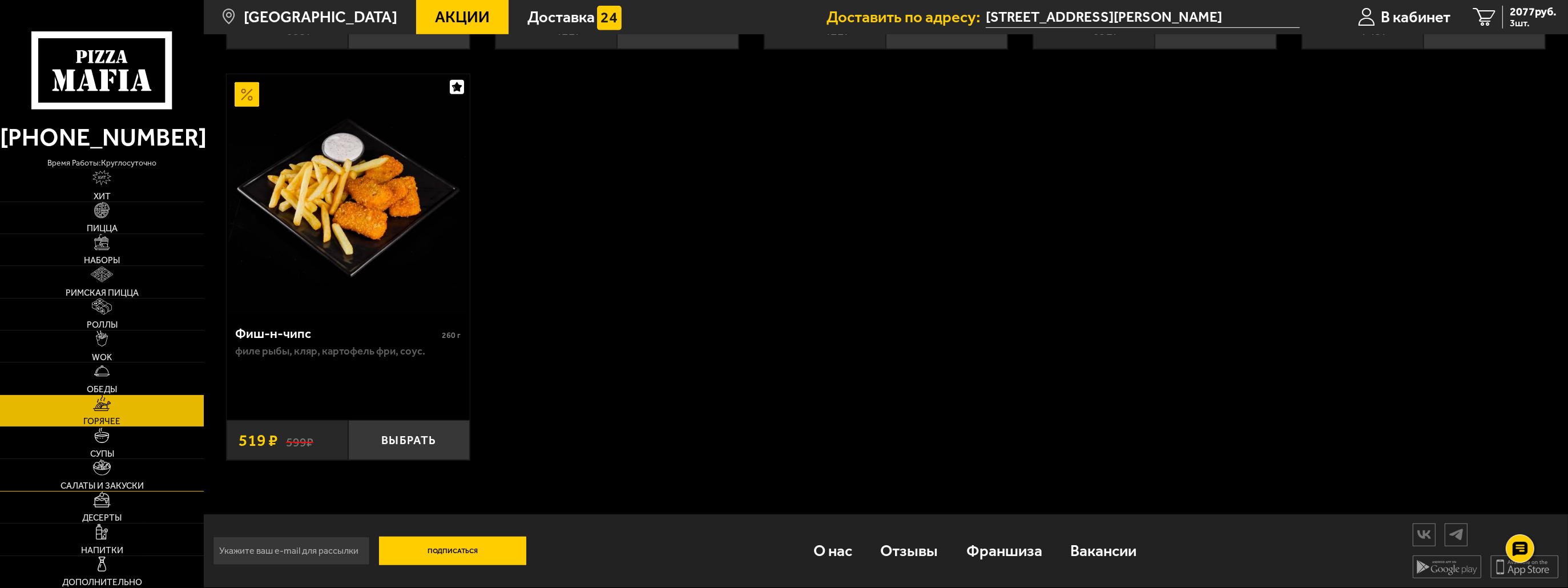
click at [104, 482] on span "Салаты и закуски" at bounding box center [102, 486] width 84 height 9
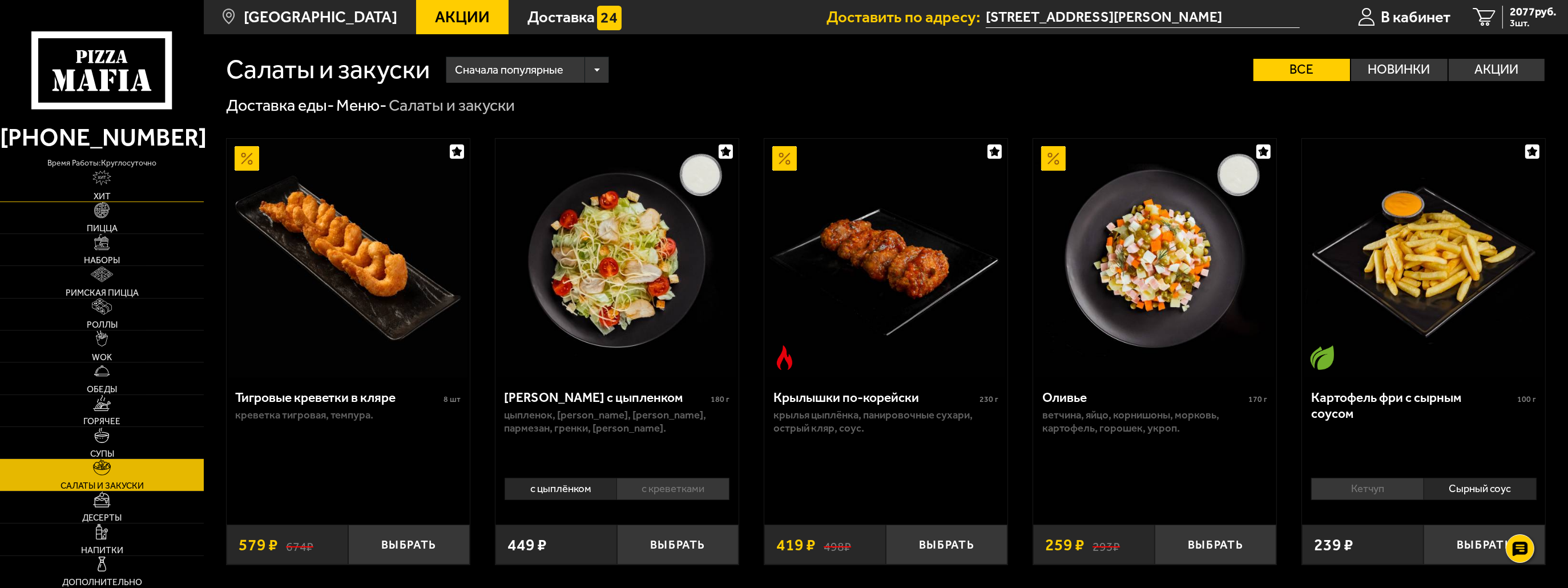
click at [146, 194] on link "Хит" at bounding box center [102, 185] width 204 height 31
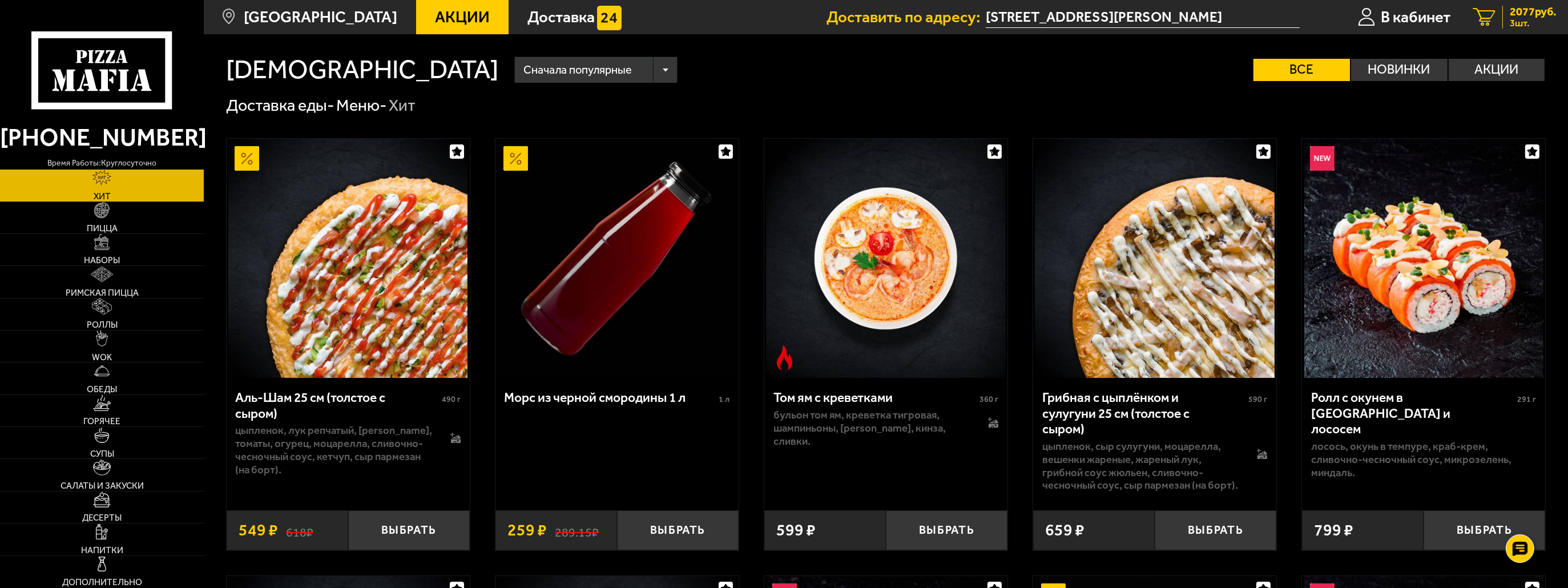
click at [1539, 17] on span "2077 руб." at bounding box center [1533, 11] width 47 height 12
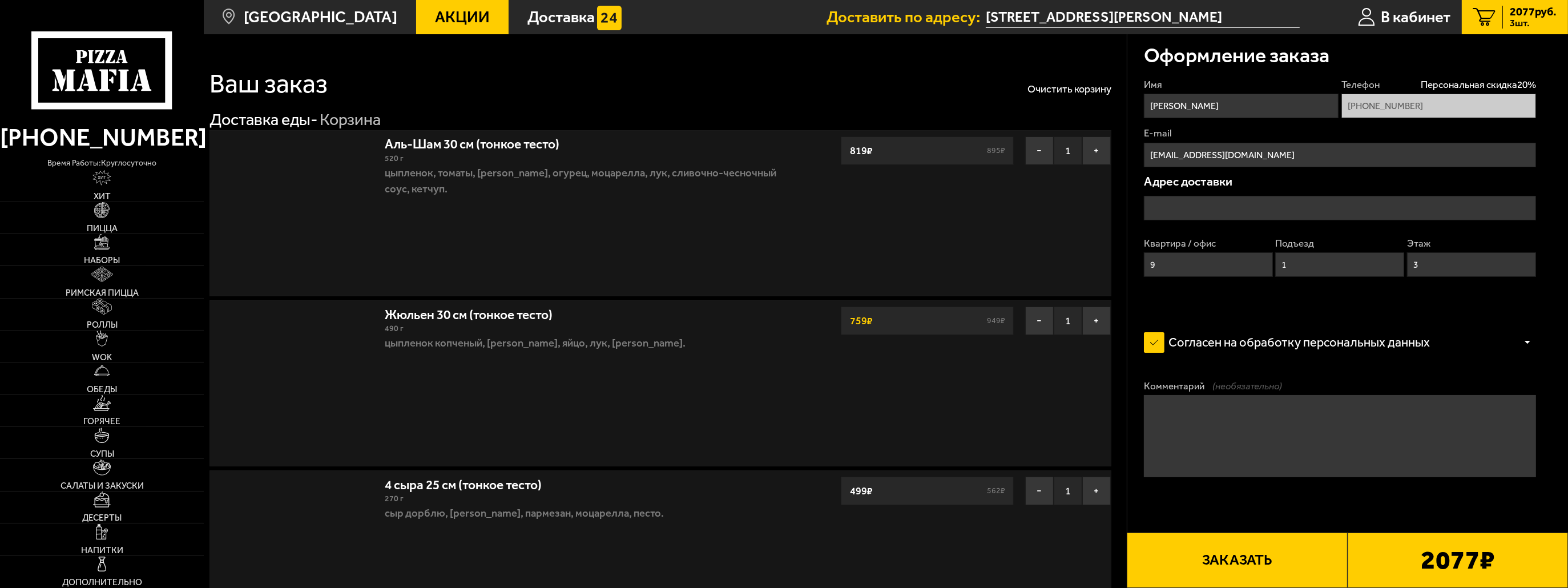
type input "улица Маршала Тухачевского, 11"
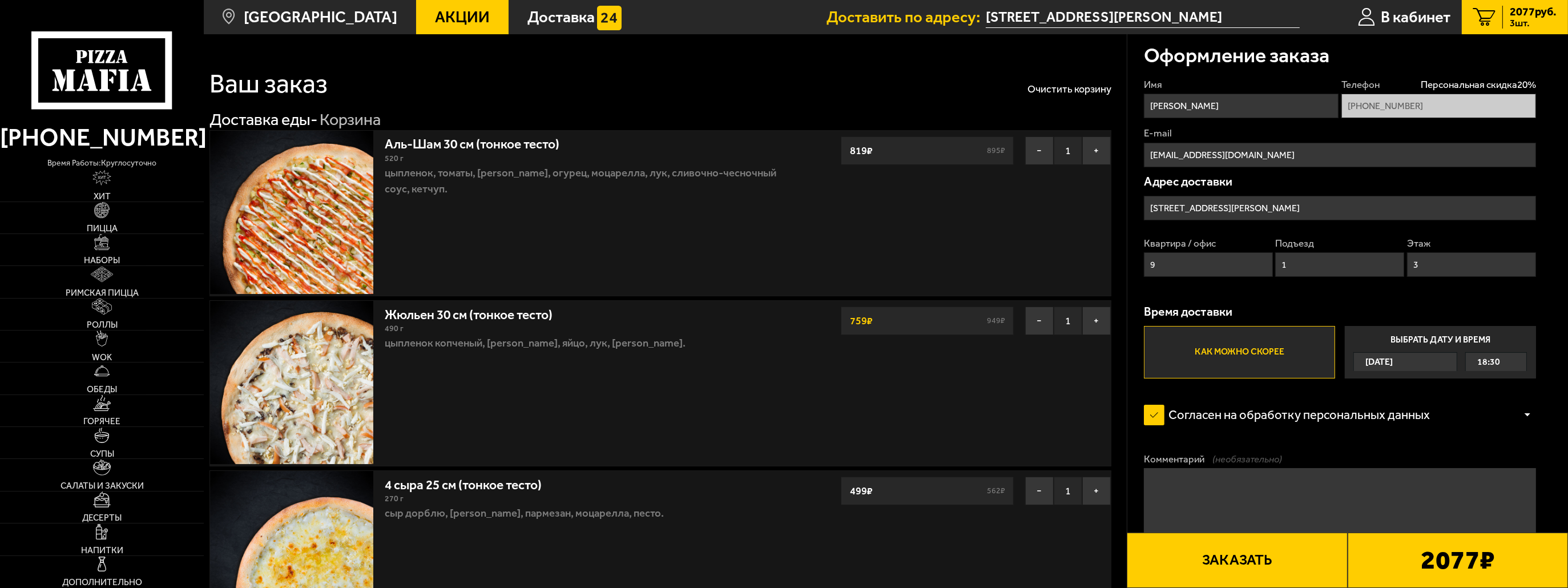
click at [1275, 558] on button "Заказать" at bounding box center [1237, 560] width 220 height 56
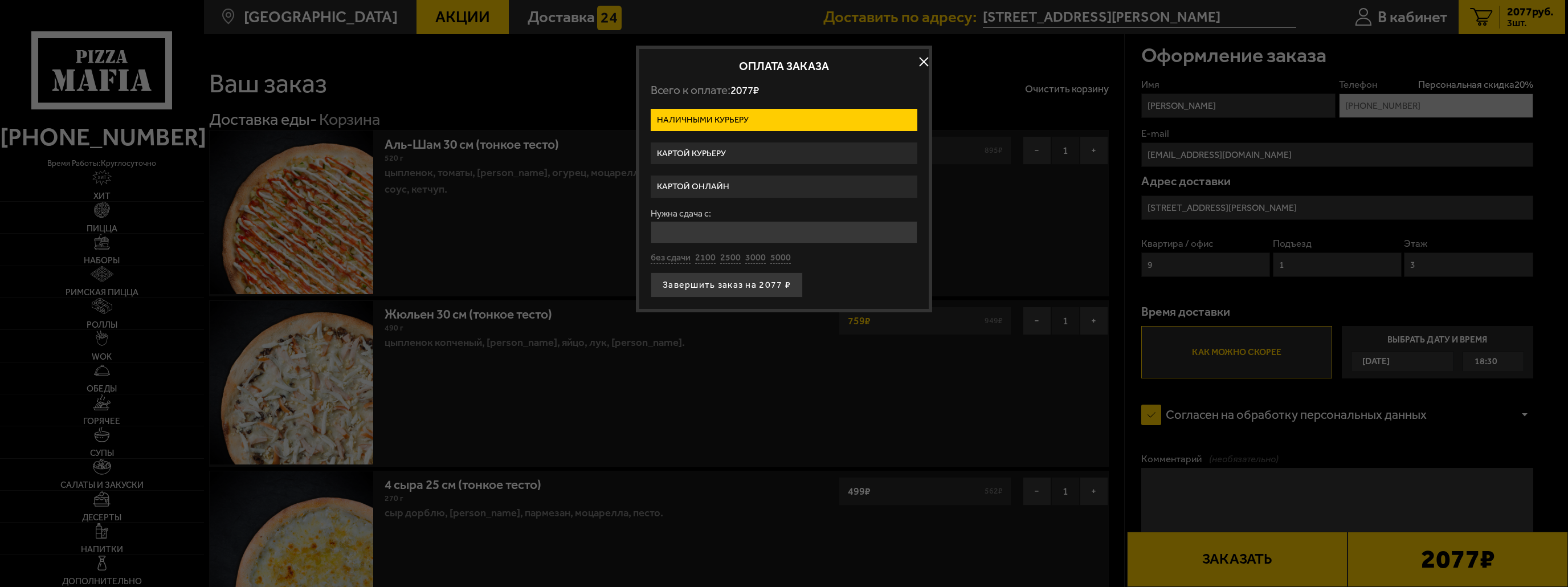
click at [810, 191] on label "Картой онлайн" at bounding box center [784, 186] width 267 height 23
click at [0, 0] on input "Картой онлайн" at bounding box center [0, 0] width 0 height 0
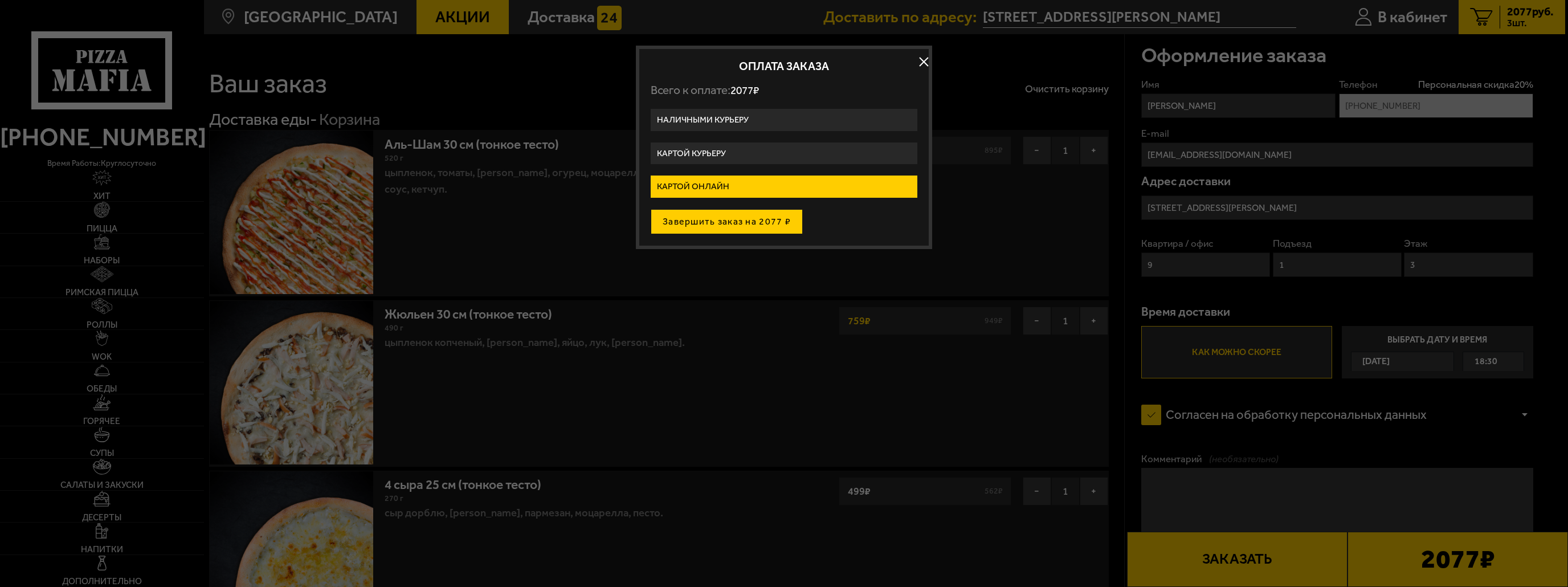
click at [761, 218] on button "Завершить заказ на 2077 ₽" at bounding box center [727, 222] width 152 height 25
